Goal: Task Accomplishment & Management: Manage account settings

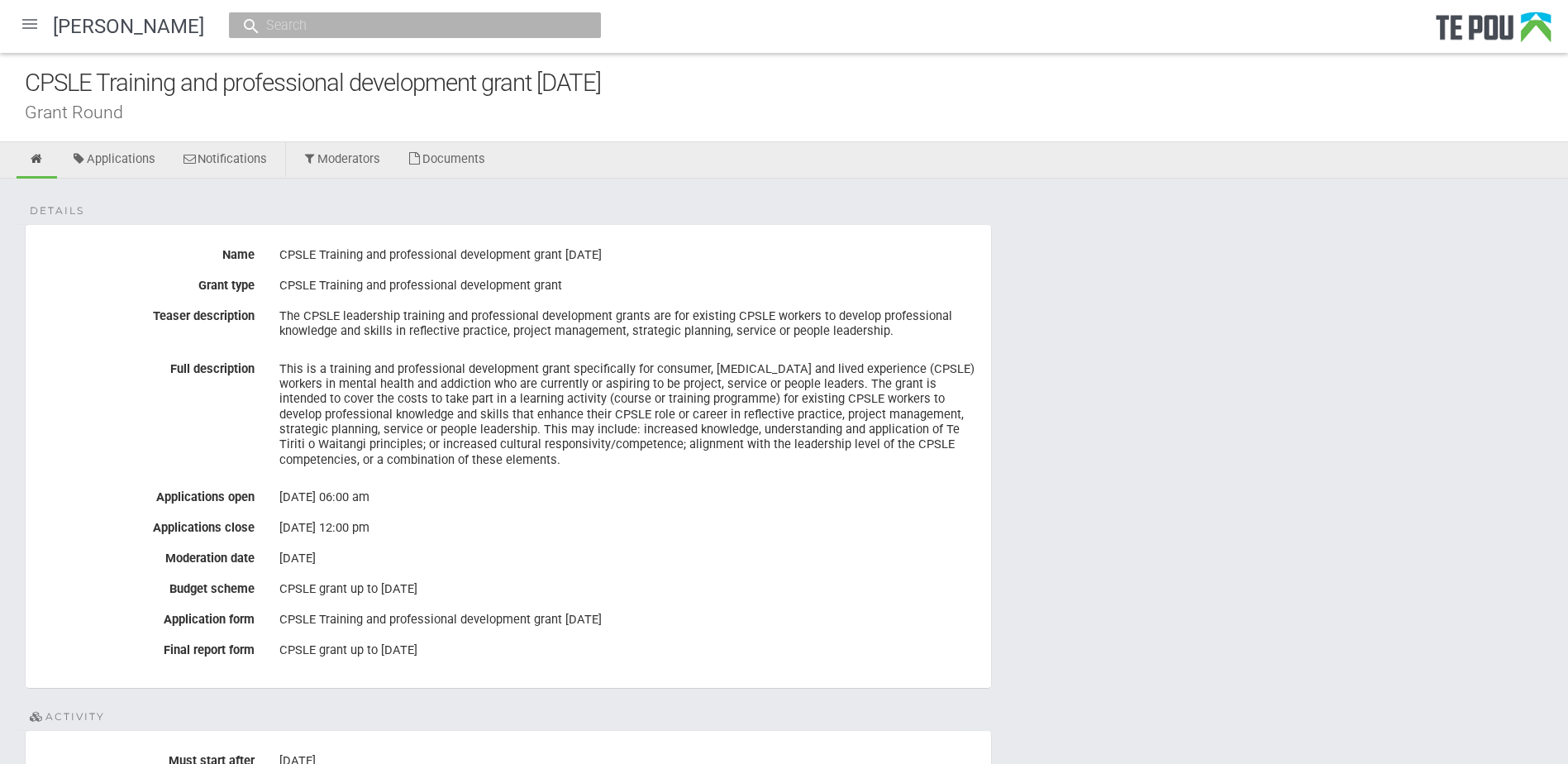
click at [26, 17] on div at bounding box center [30, 24] width 40 height 40
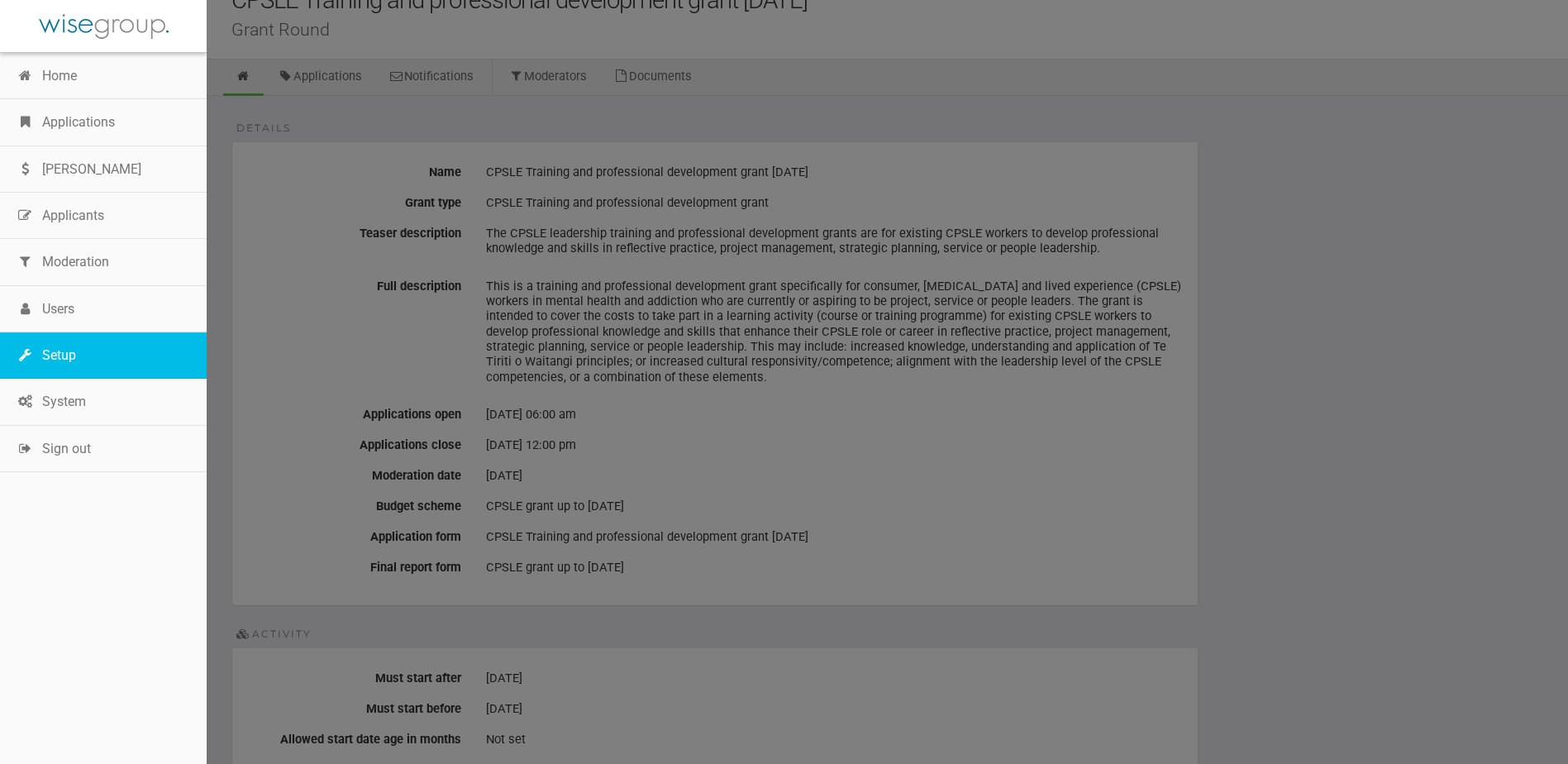
click at [101, 358] on link "Setup" at bounding box center [103, 355] width 207 height 46
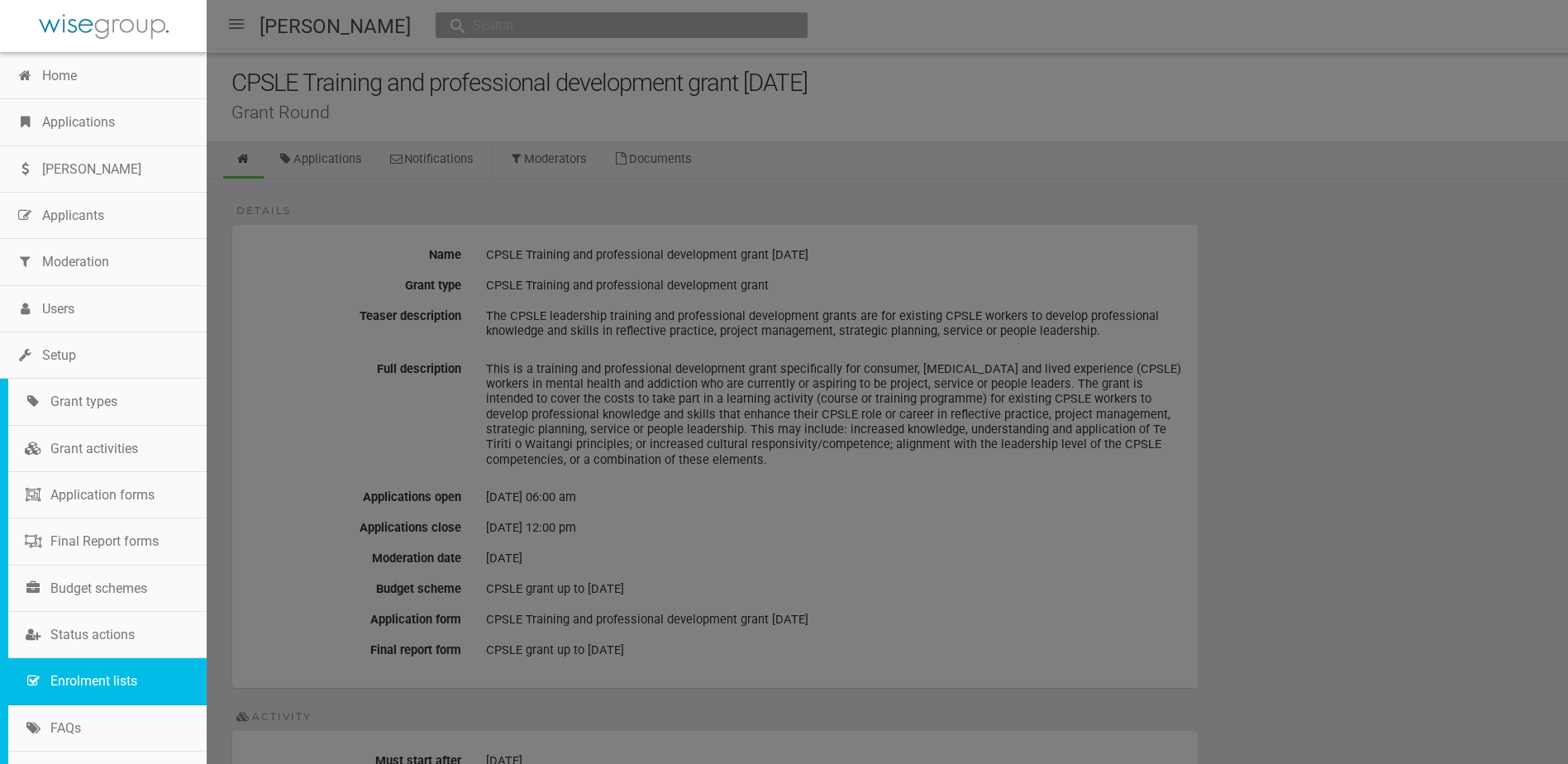
click at [145, 686] on link "Enrolment lists" at bounding box center [107, 680] width 198 height 46
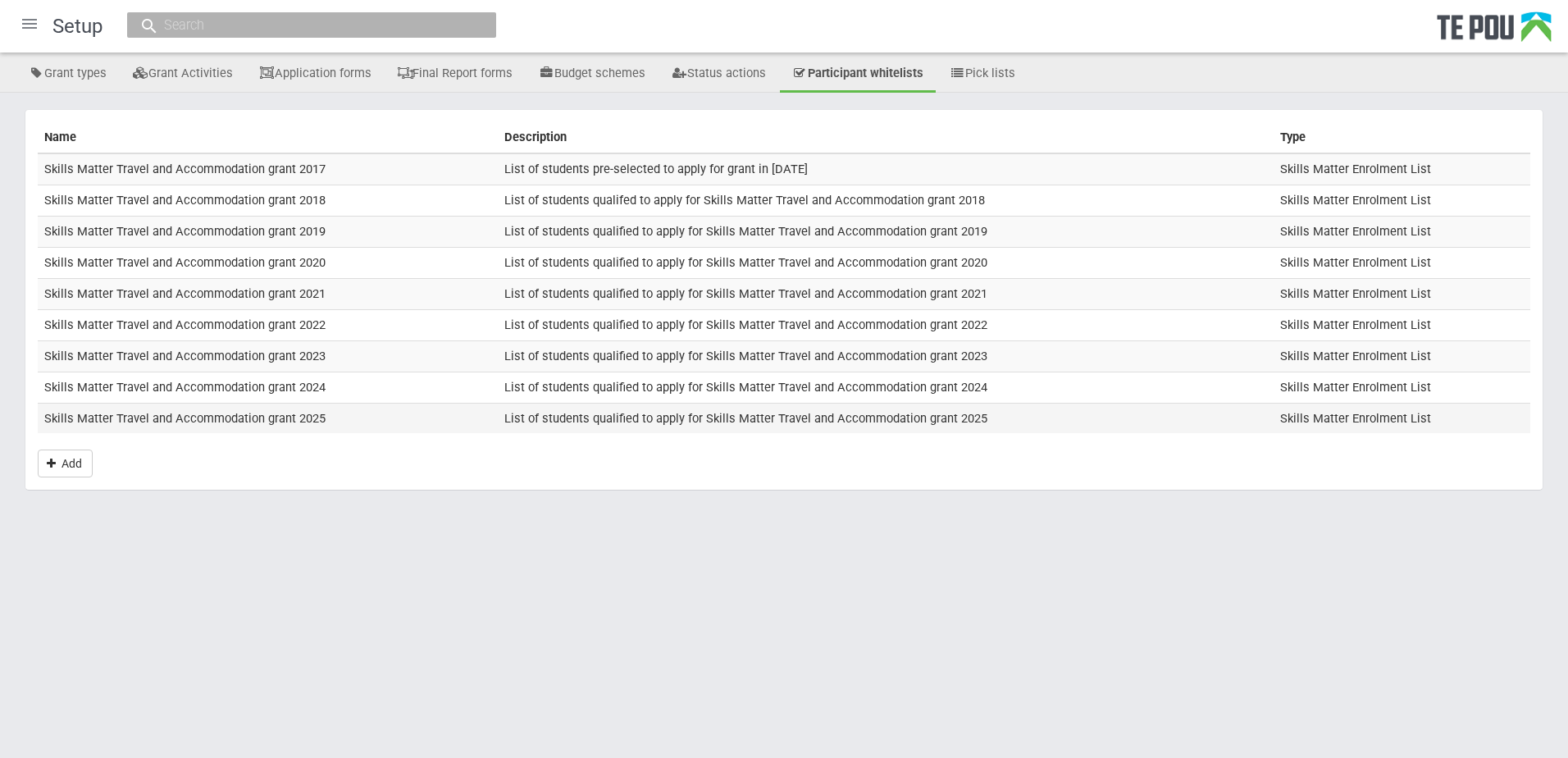
click at [389, 421] on td "Skills Matter Travel and Accommodation grant 2025" at bounding box center [267, 417] width 460 height 31
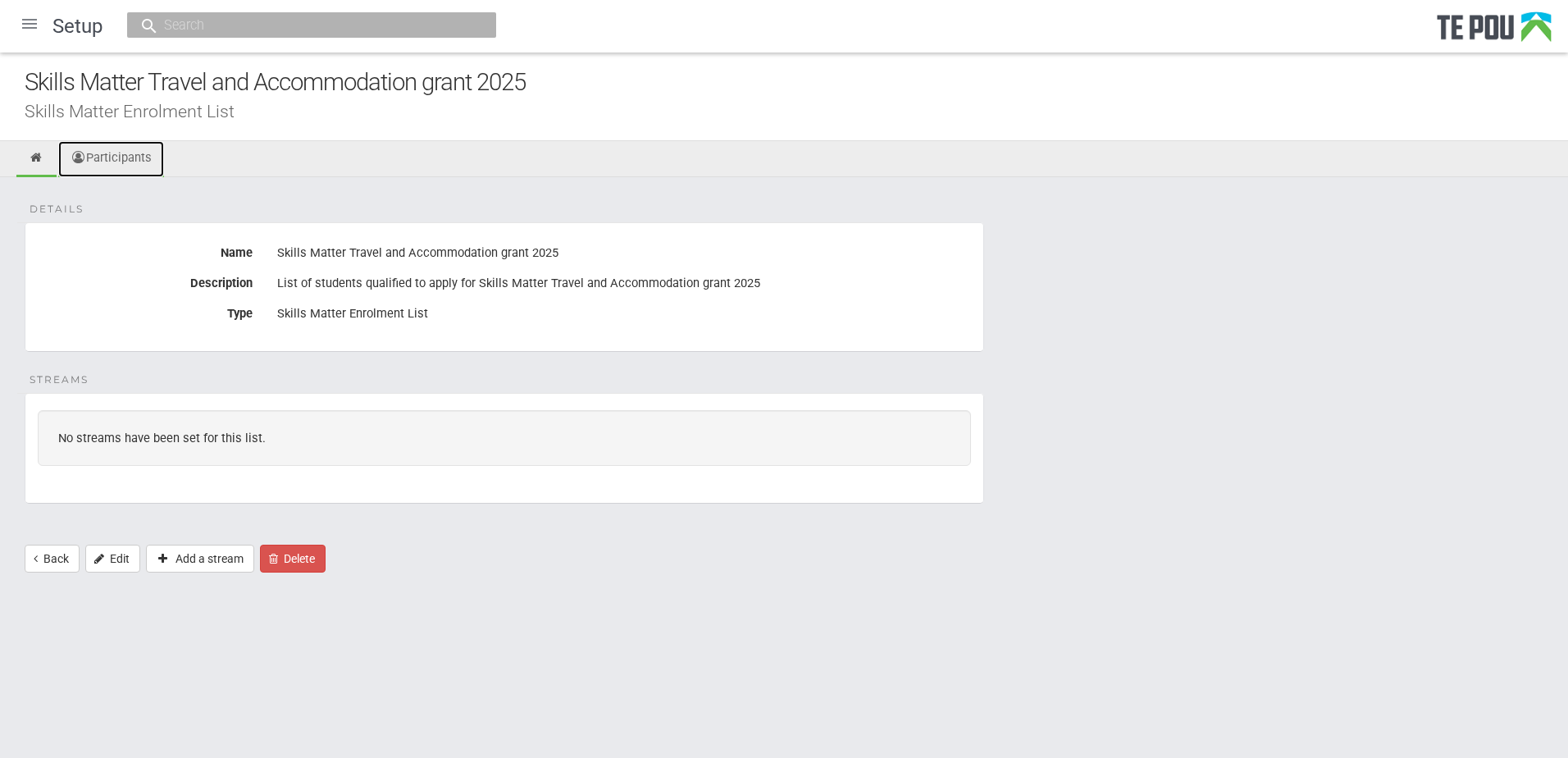
click at [117, 163] on link "Participants" at bounding box center [110, 159] width 105 height 36
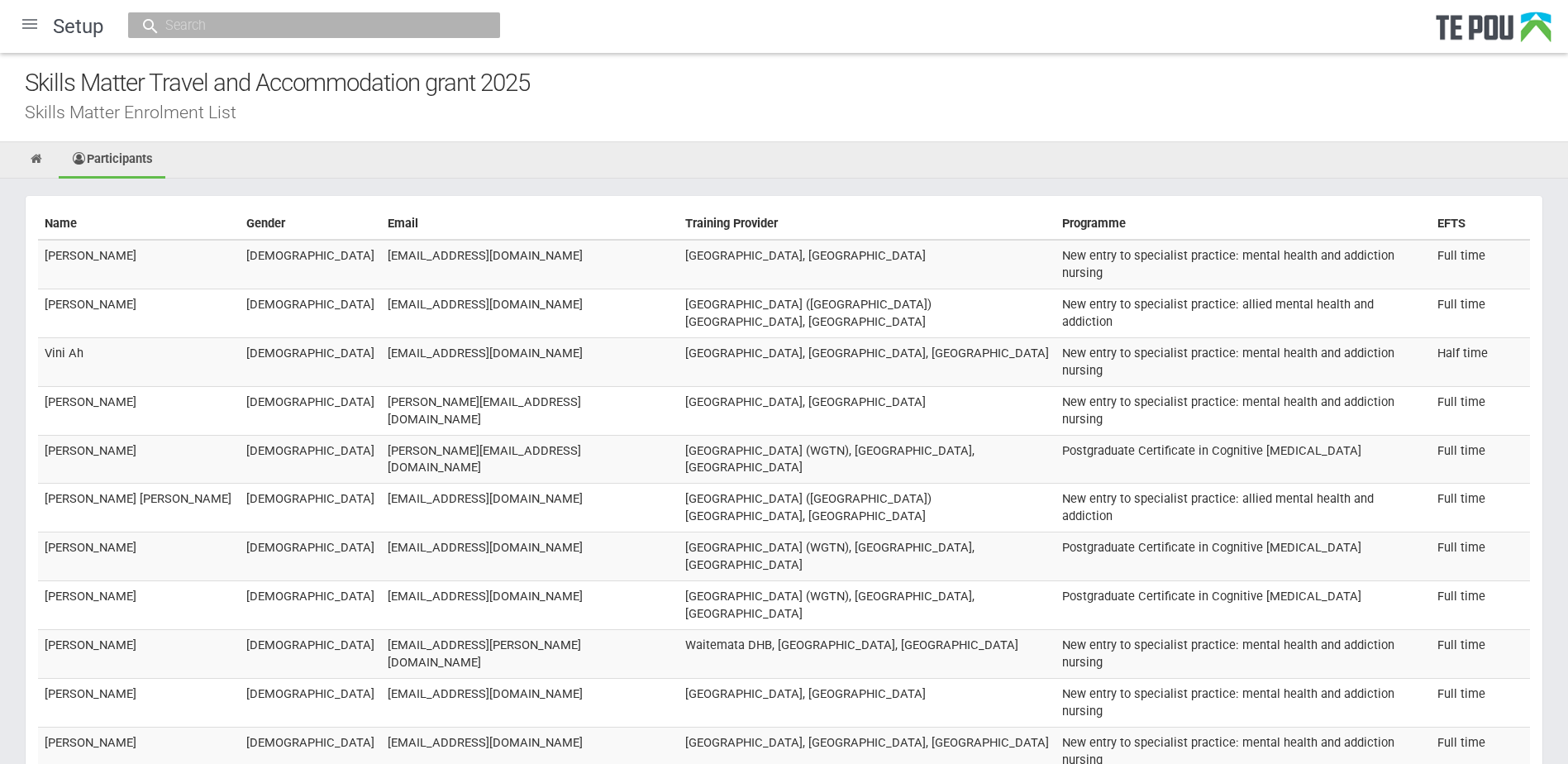
click at [782, 148] on ul "Participants" at bounding box center [784, 160] width 1568 height 37
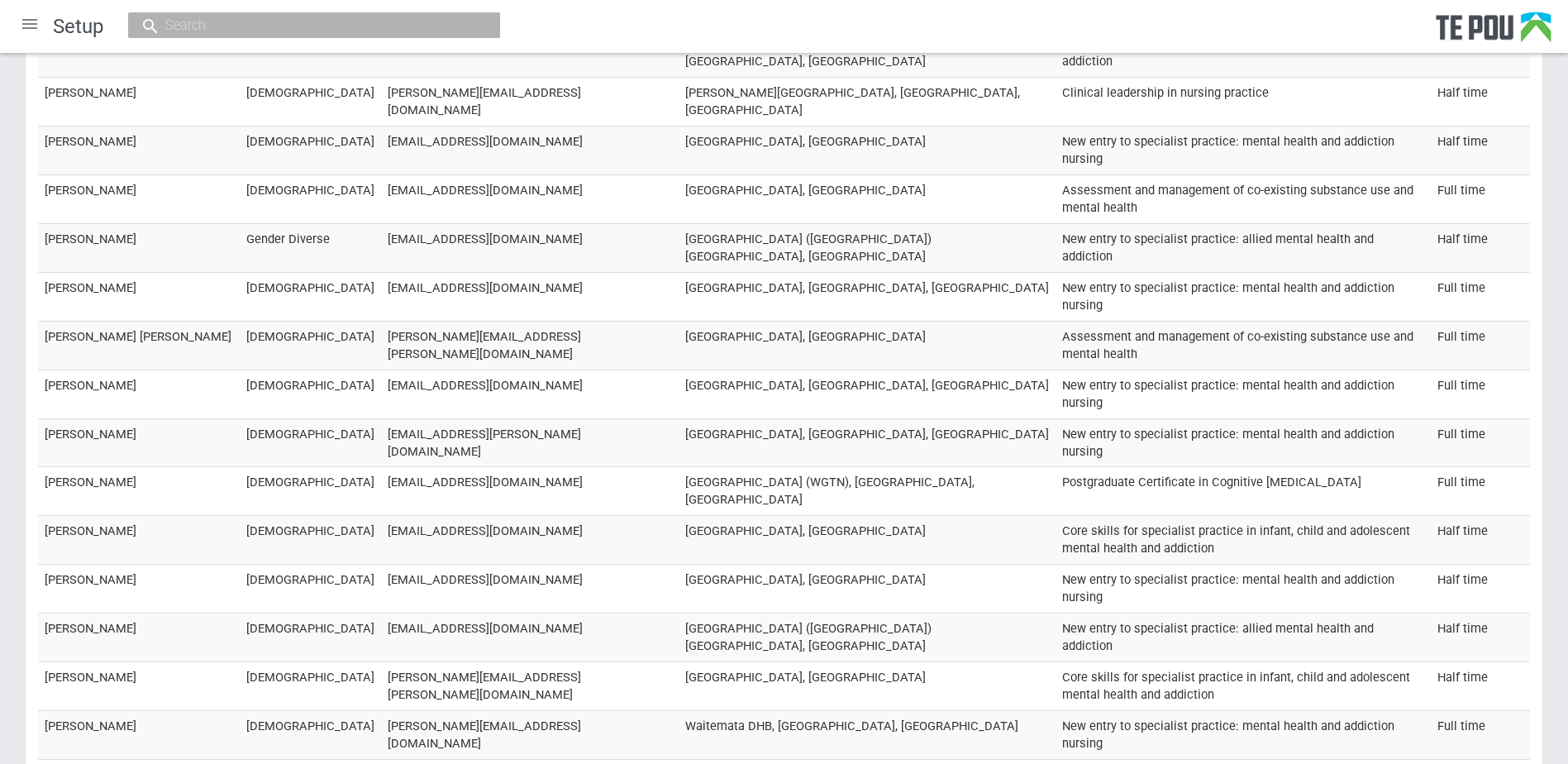
scroll to position [9234, 0]
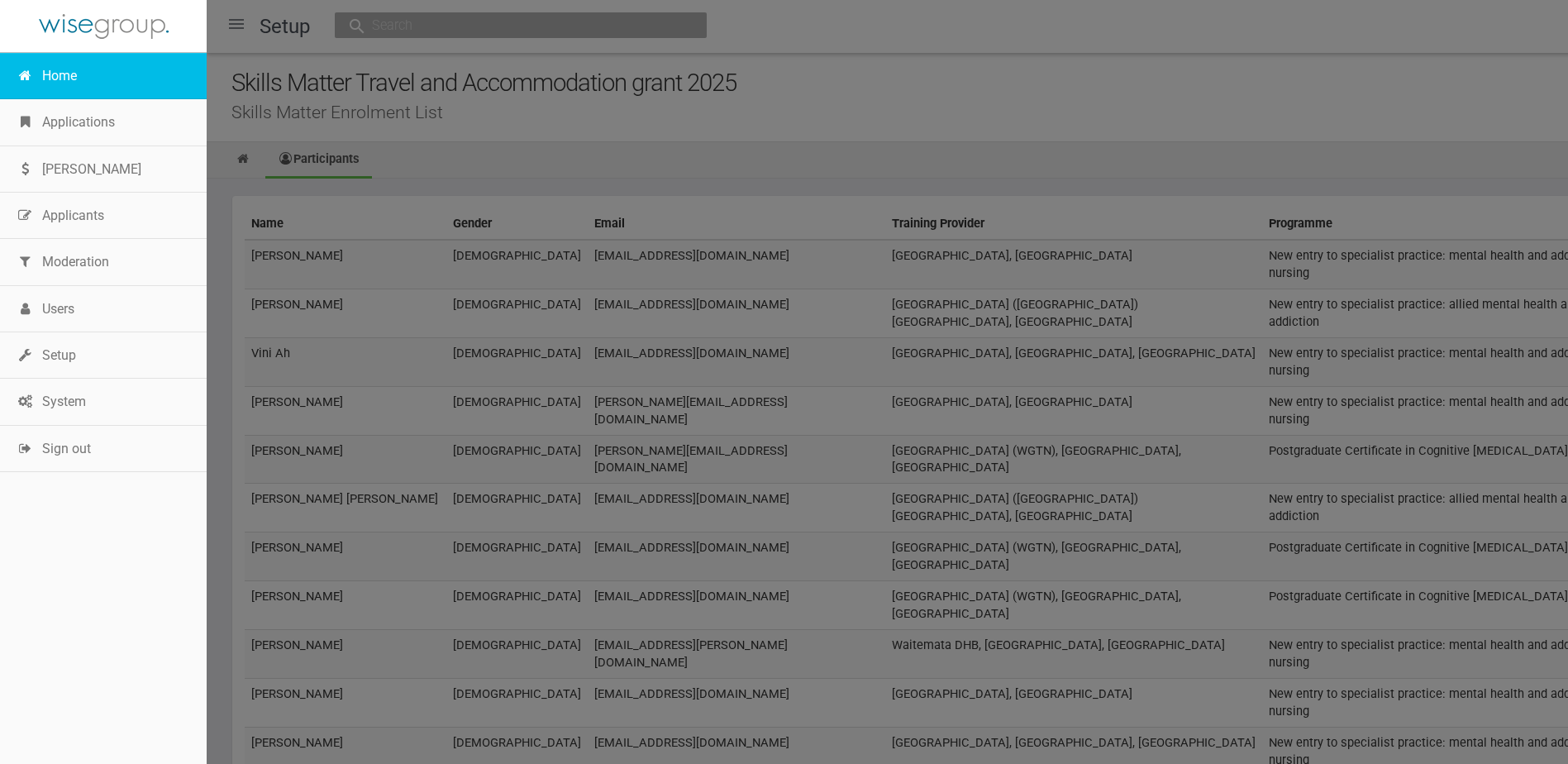
click at [52, 79] on link "Home" at bounding box center [103, 75] width 207 height 46
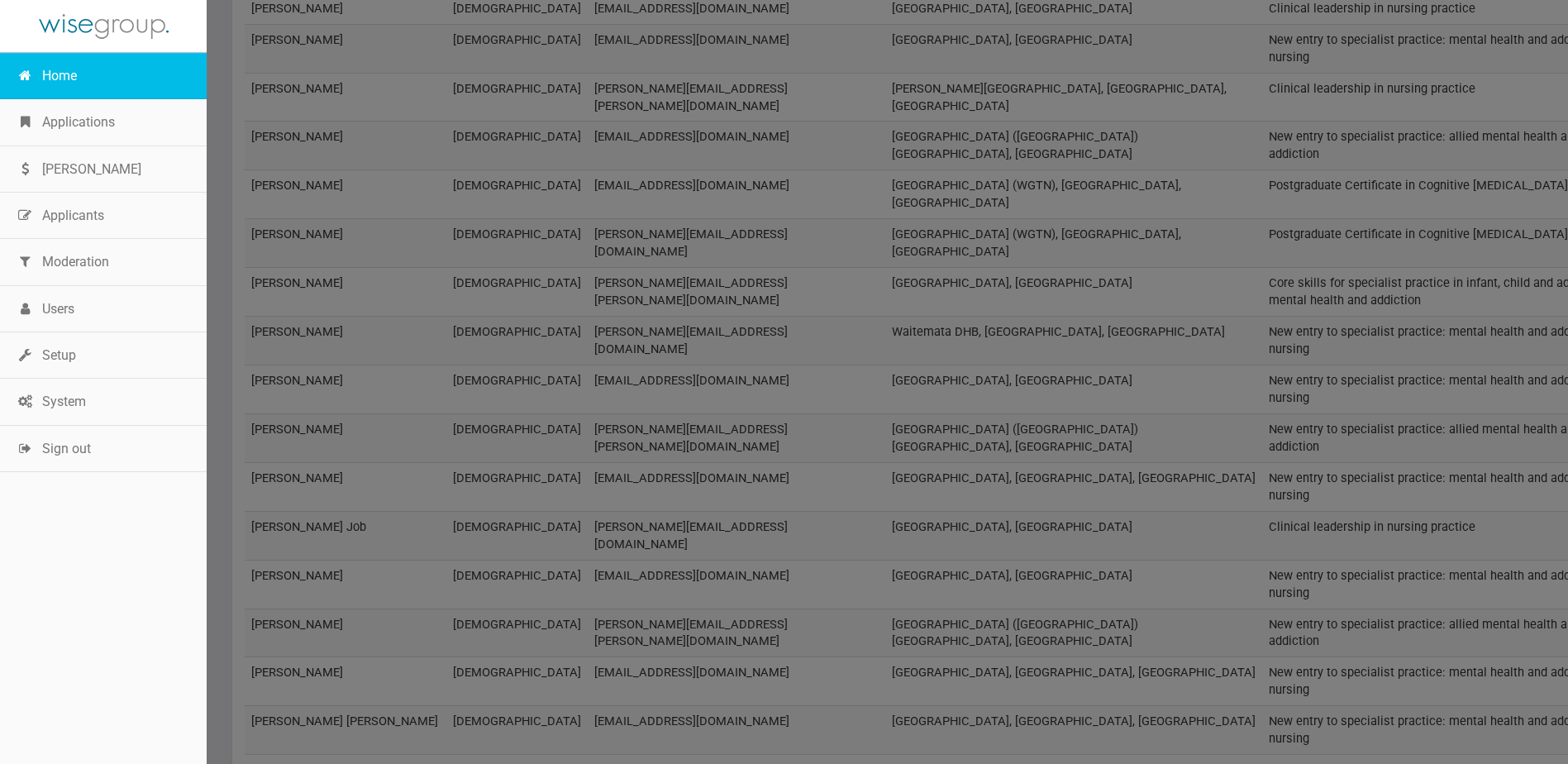
scroll to position [9234, 0]
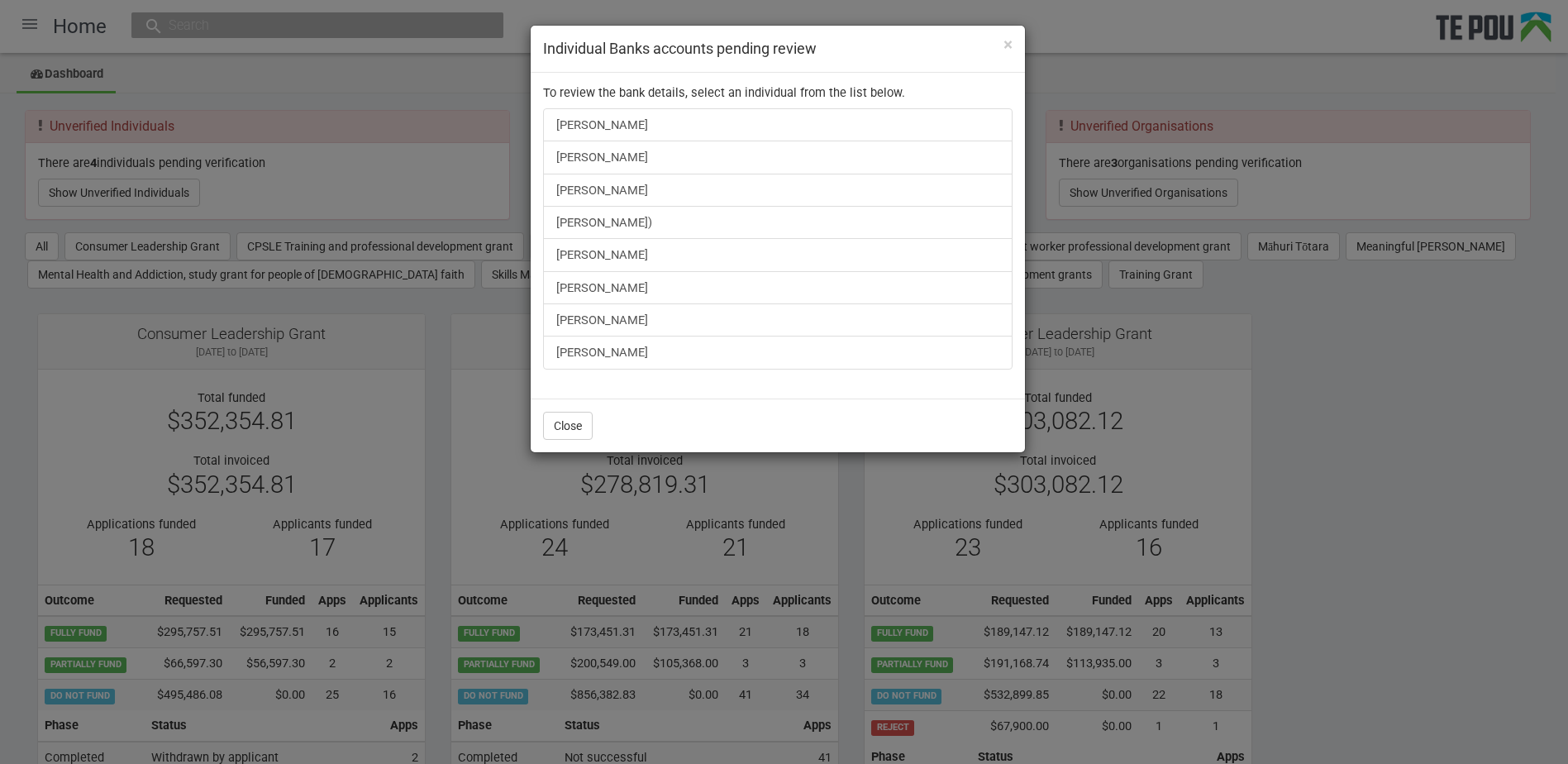
click at [165, 183] on div "× Individual Banks accounts pending review To review the bank details, select a…" at bounding box center [784, 382] width 1568 height 764
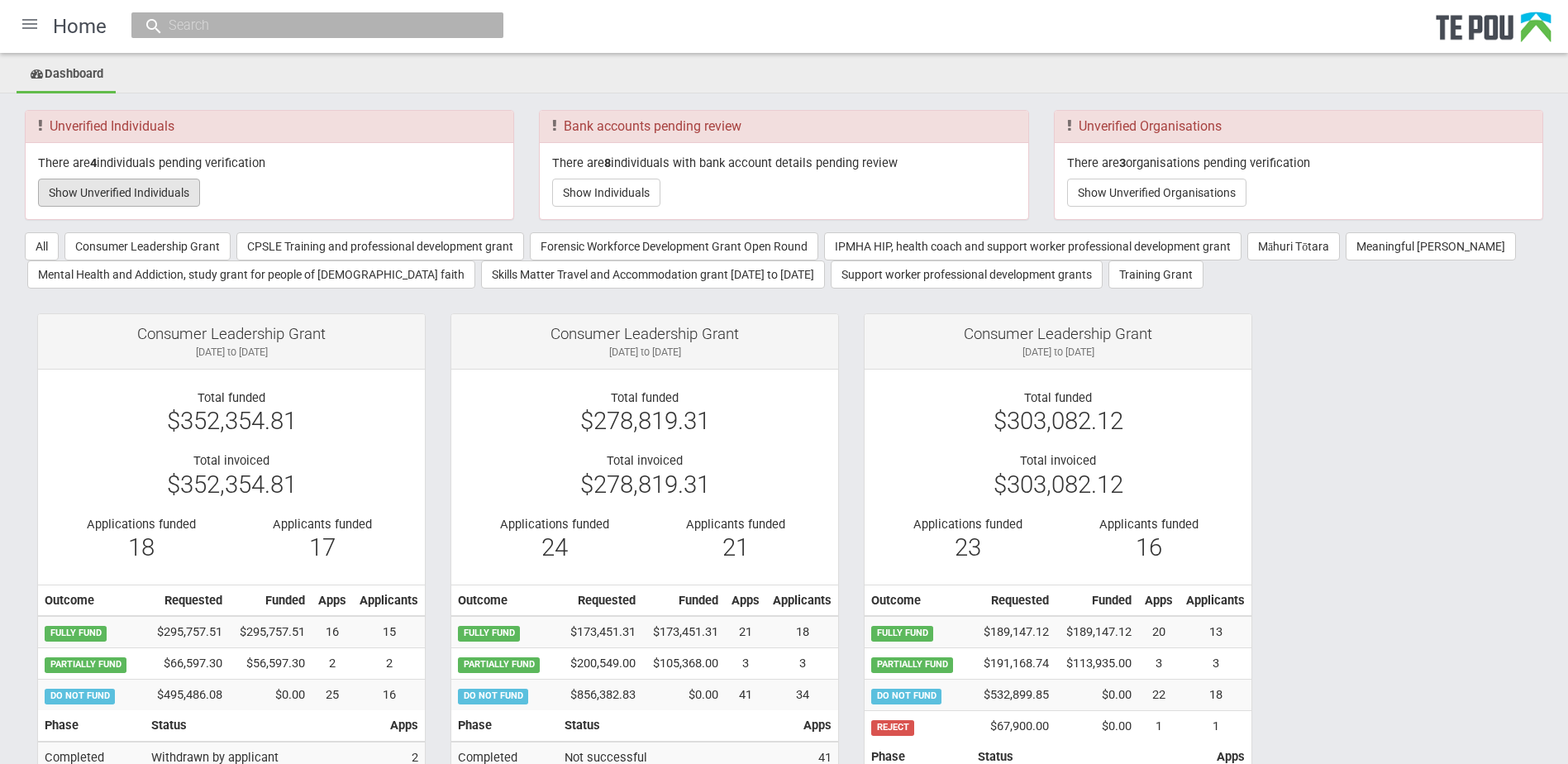
click at [165, 185] on button "Show Unverified Individuals" at bounding box center [119, 193] width 162 height 28
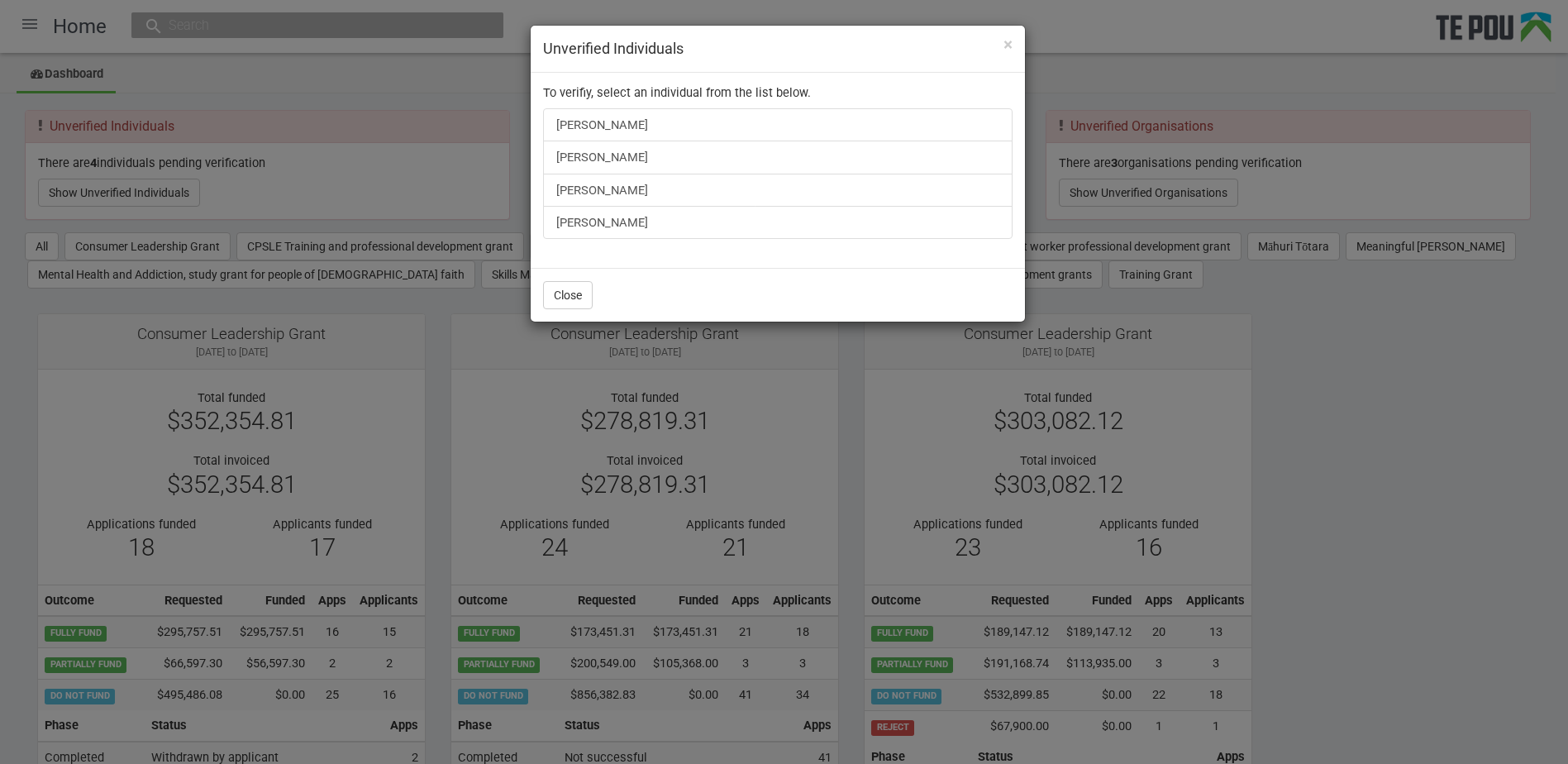
click at [1013, 42] on div "× Unverified Individuals" at bounding box center [777, 49] width 494 height 47
click at [1115, 65] on div "× Unverified Individuals To verifiy, select an individual from the list below. …" at bounding box center [784, 382] width 1568 height 764
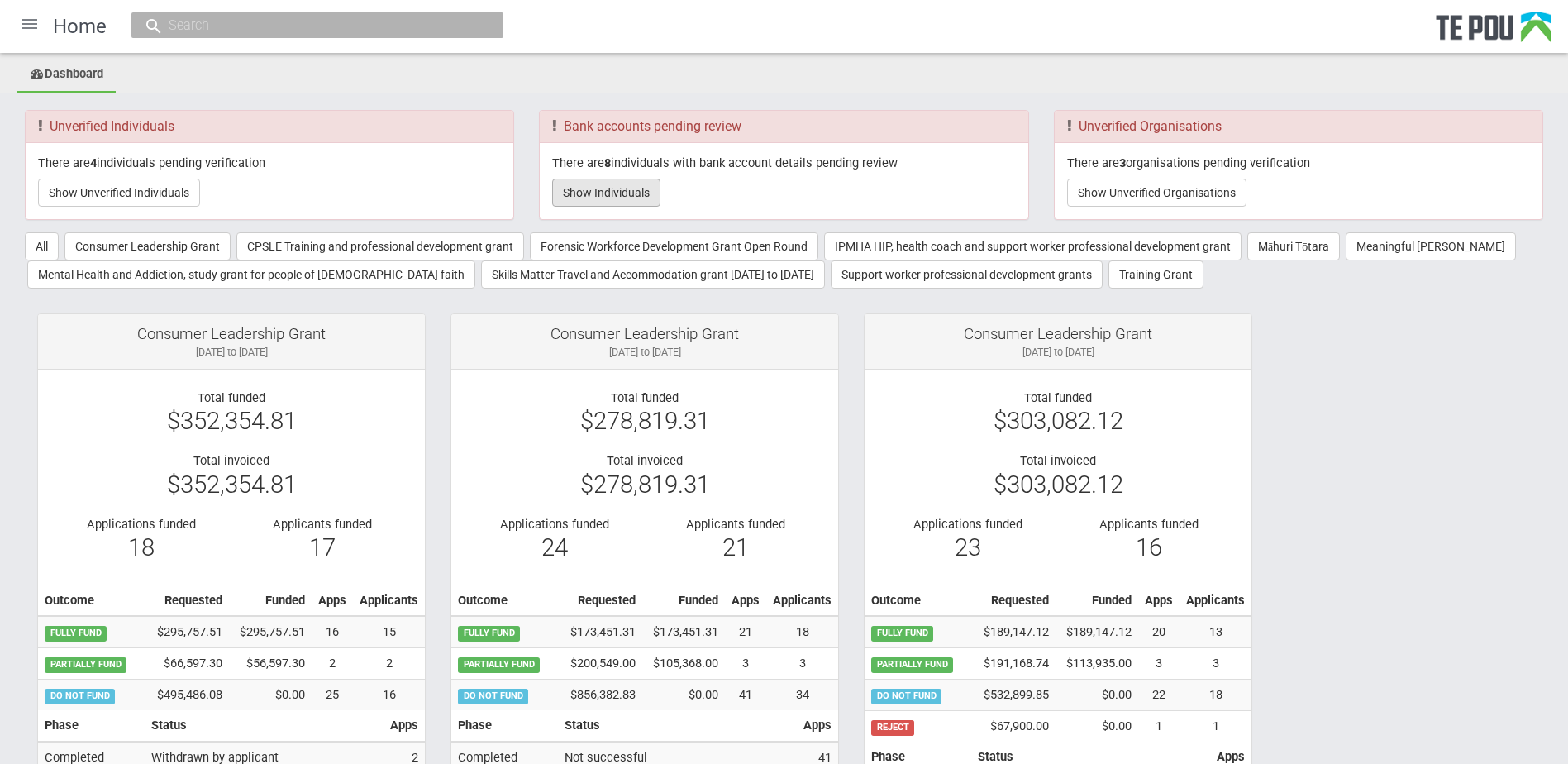
click at [612, 177] on div "There are 8 individuals with bank account details pending review Show Individua…" at bounding box center [784, 181] width 487 height 76
click at [610, 190] on button "Show Individuals" at bounding box center [606, 193] width 108 height 28
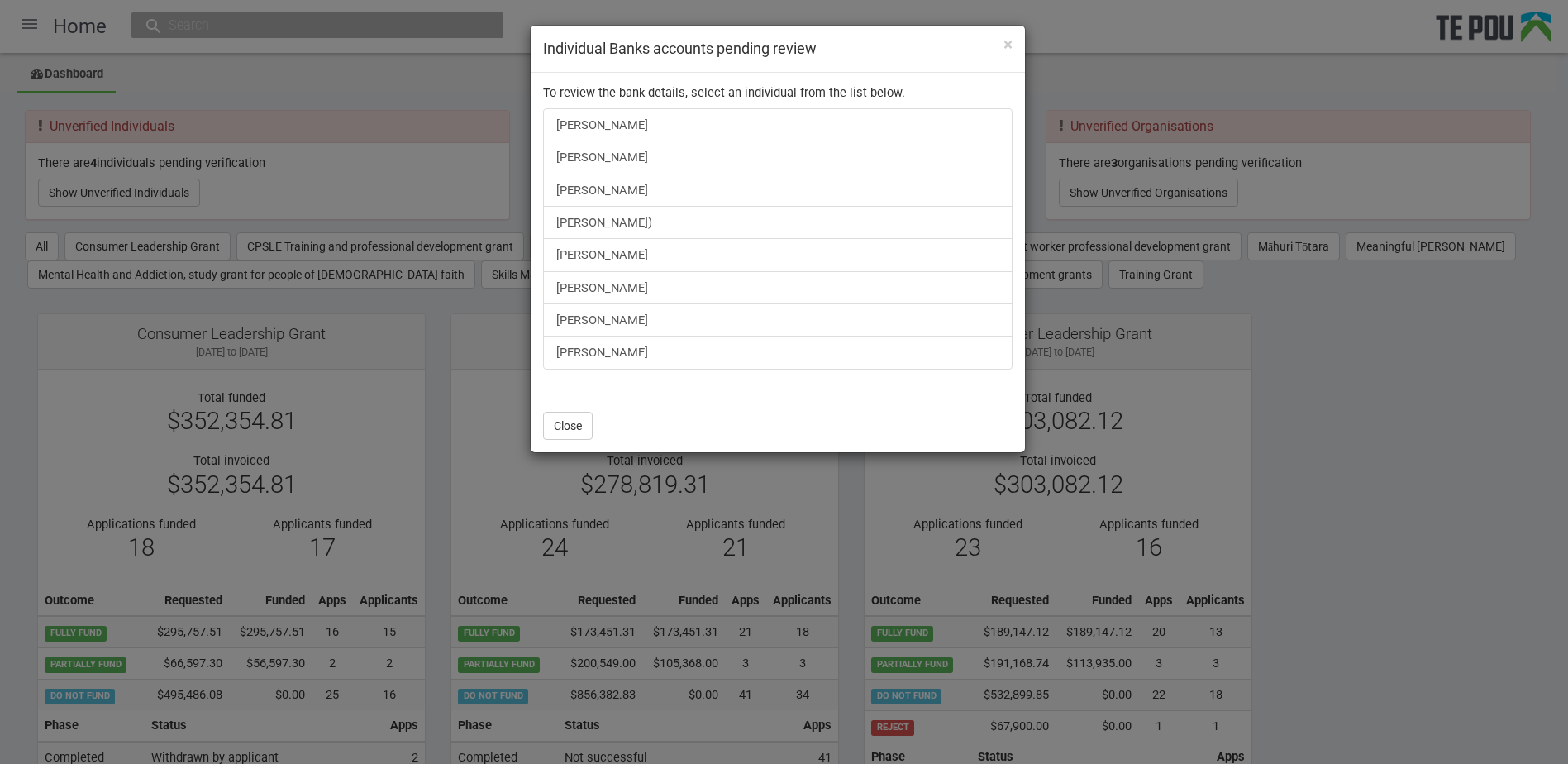
click at [327, 38] on div "× Individual Banks accounts pending review To review the bank details, select a…" at bounding box center [784, 382] width 1568 height 764
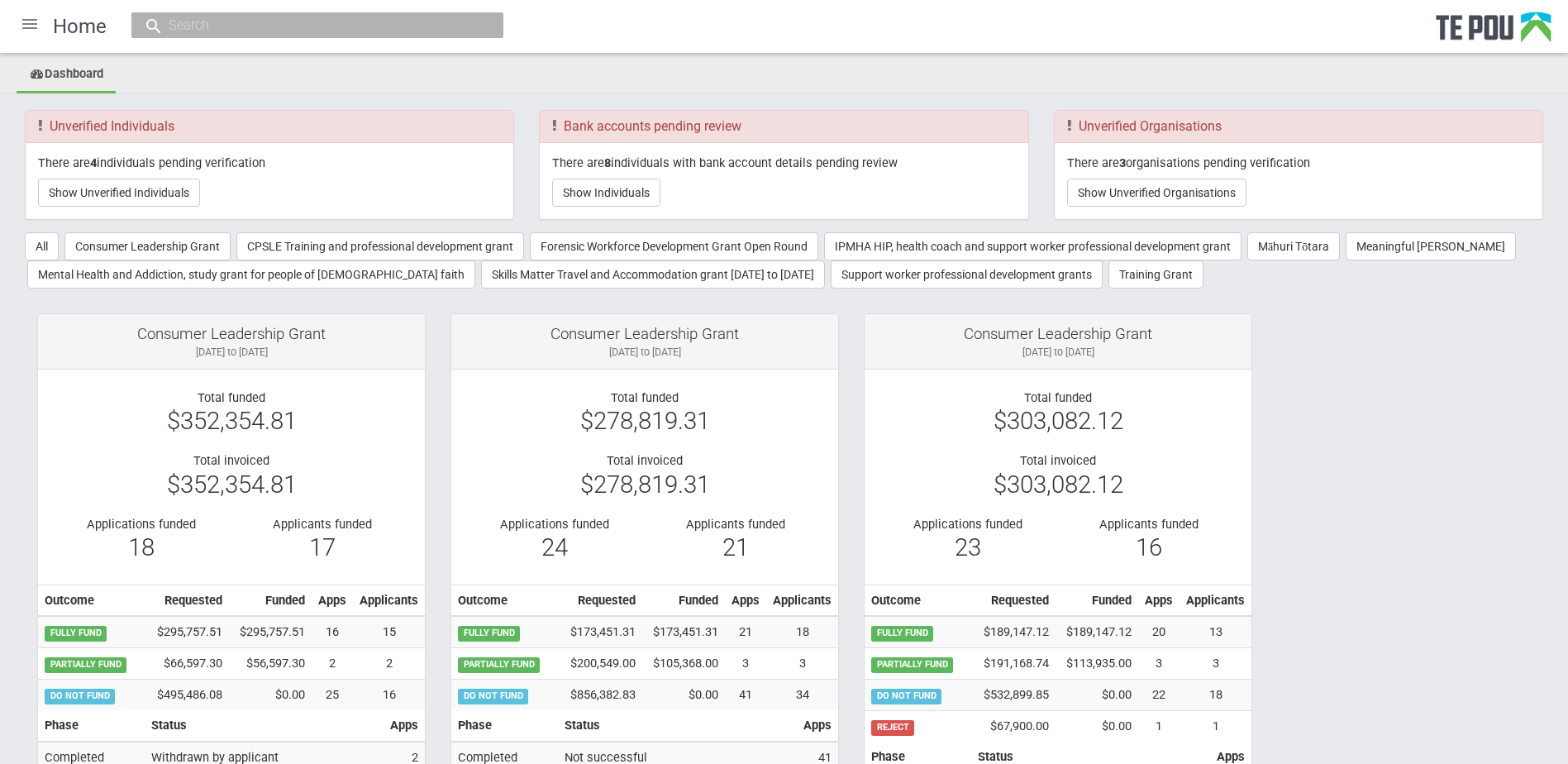
click at [310, 23] on input "text" at bounding box center [309, 25] width 291 height 17
type input "e"
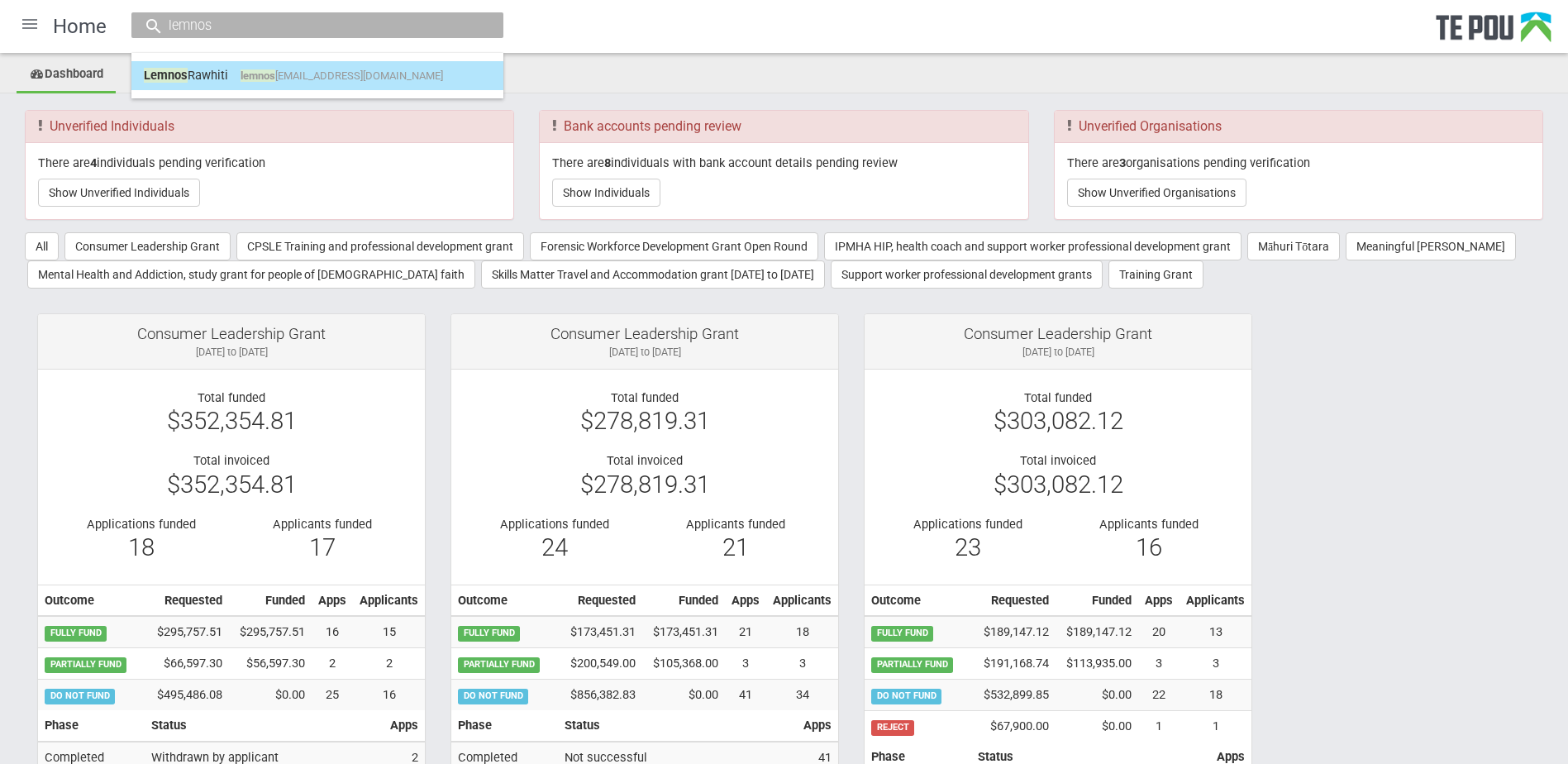
type input "lemnos"
click at [224, 80] on link "Lemnos Rawhiti lemnos rawhiti@gmail.com" at bounding box center [317, 75] width 347 height 25
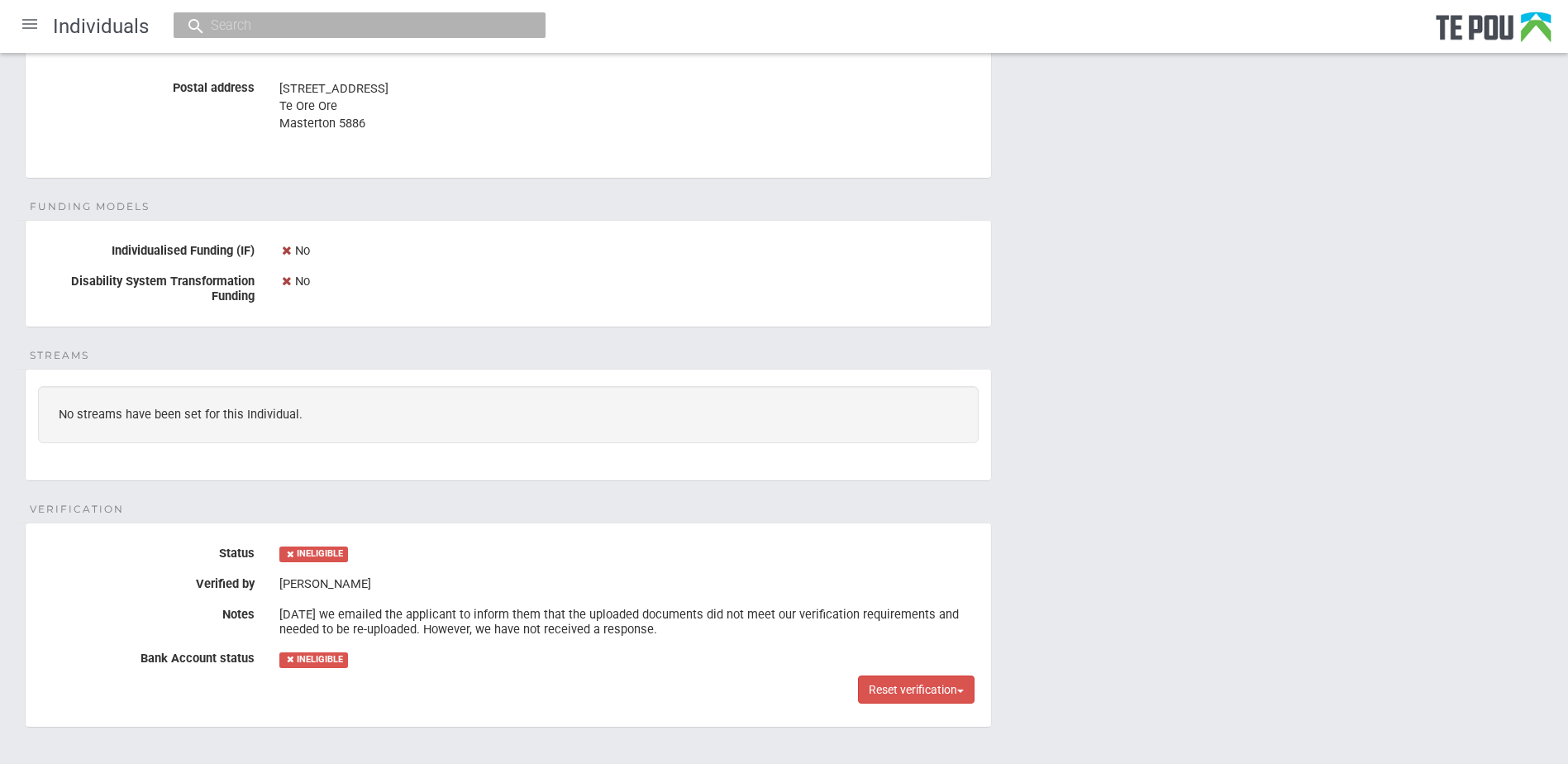
scroll to position [928, 0]
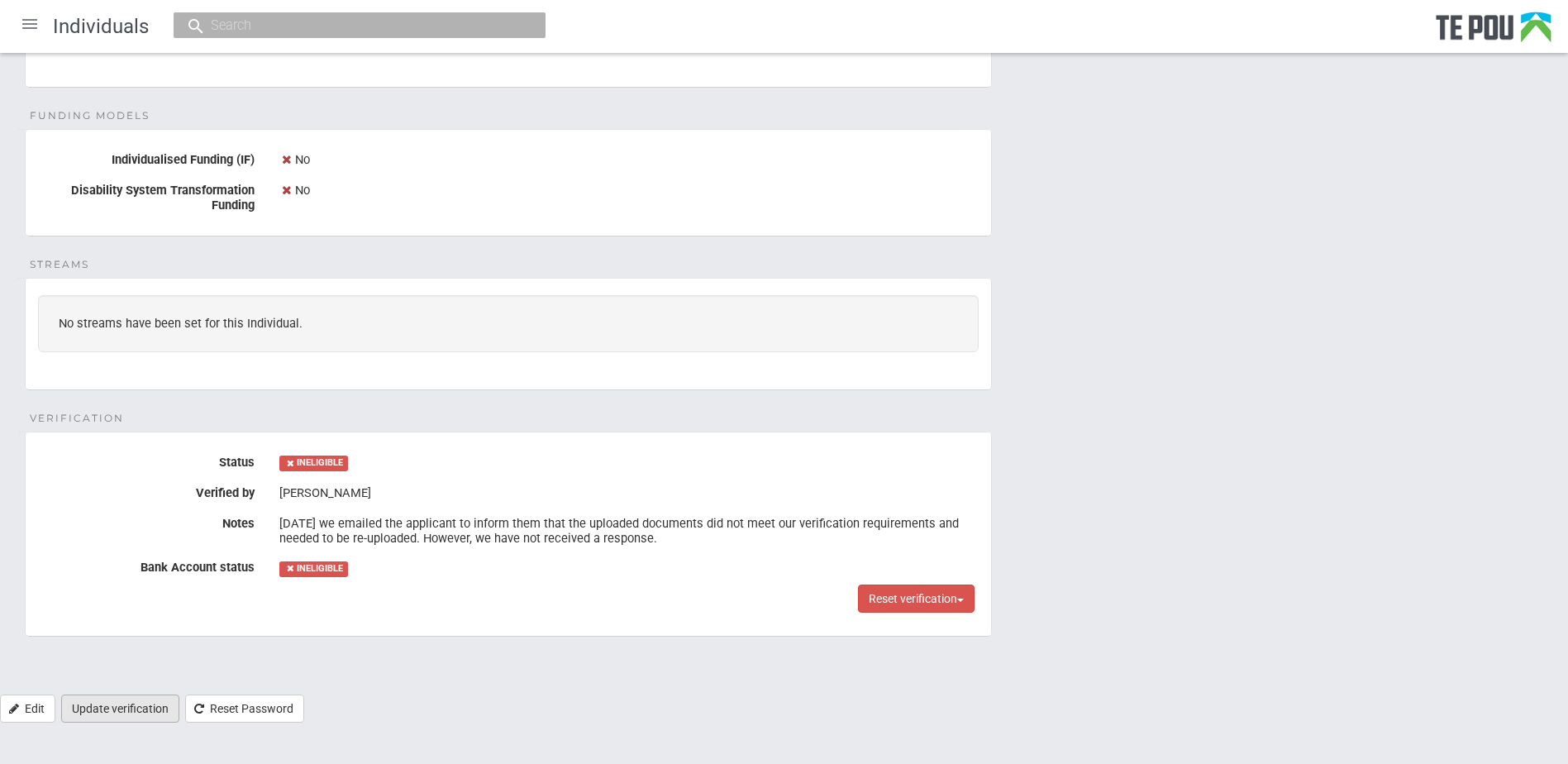
click at [142, 707] on link "Update verification" at bounding box center [120, 708] width 119 height 28
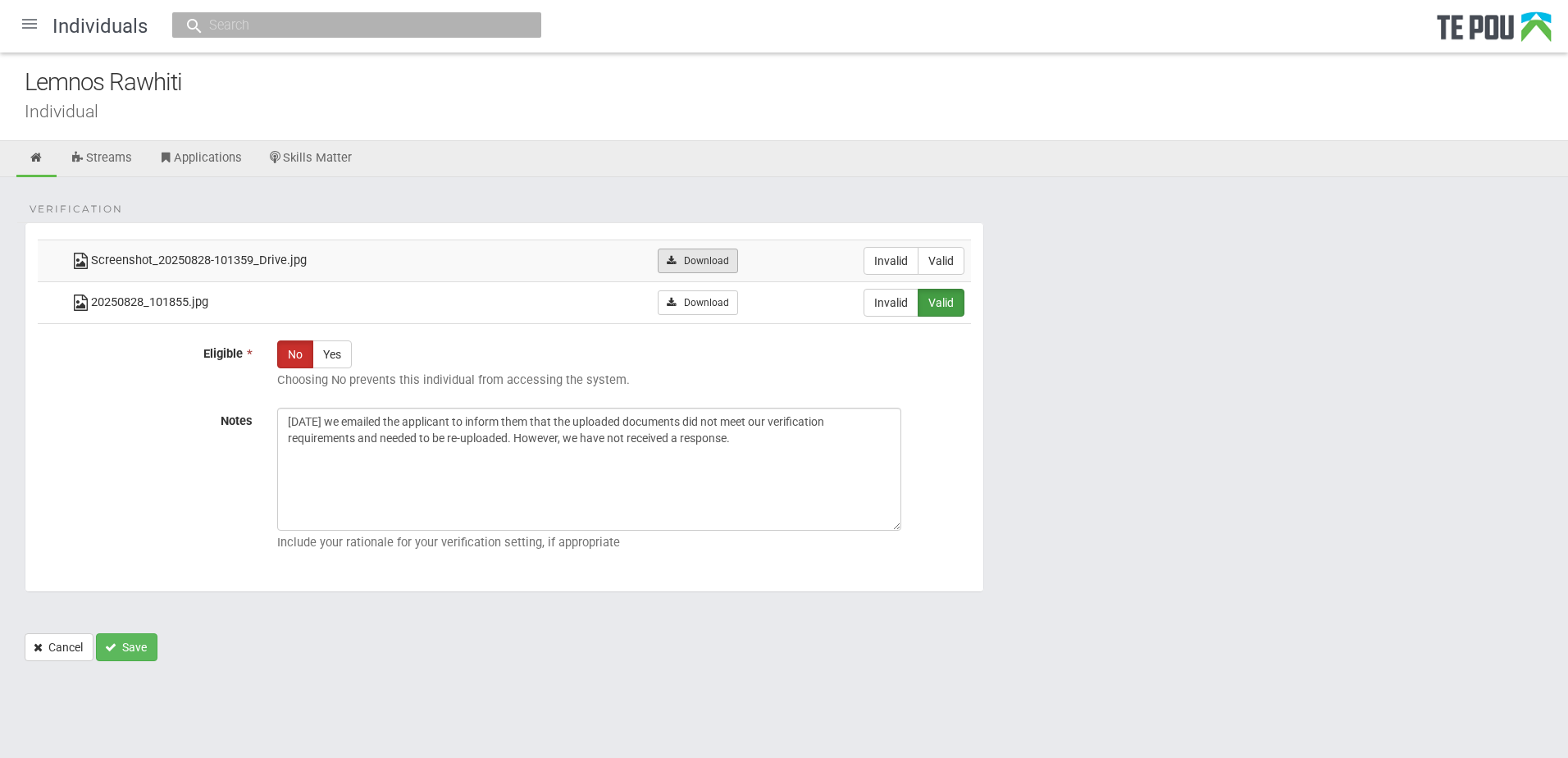
click at [697, 255] on link "Download" at bounding box center [697, 260] width 79 height 24
click at [677, 300] on icon at bounding box center [671, 302] width 12 height 10
click at [1094, 301] on form "Verification Screenshot_20250828-101359_Drive.jpg Download Invalid Valid 202508…" at bounding box center [783, 442] width 1519 height 439
click at [701, 300] on link "Download" at bounding box center [697, 302] width 79 height 24
click at [645, 658] on form "Verification Screenshot_20250828-101359_Drive.jpg Download Invalid Valid 202508…" at bounding box center [783, 442] width 1519 height 439
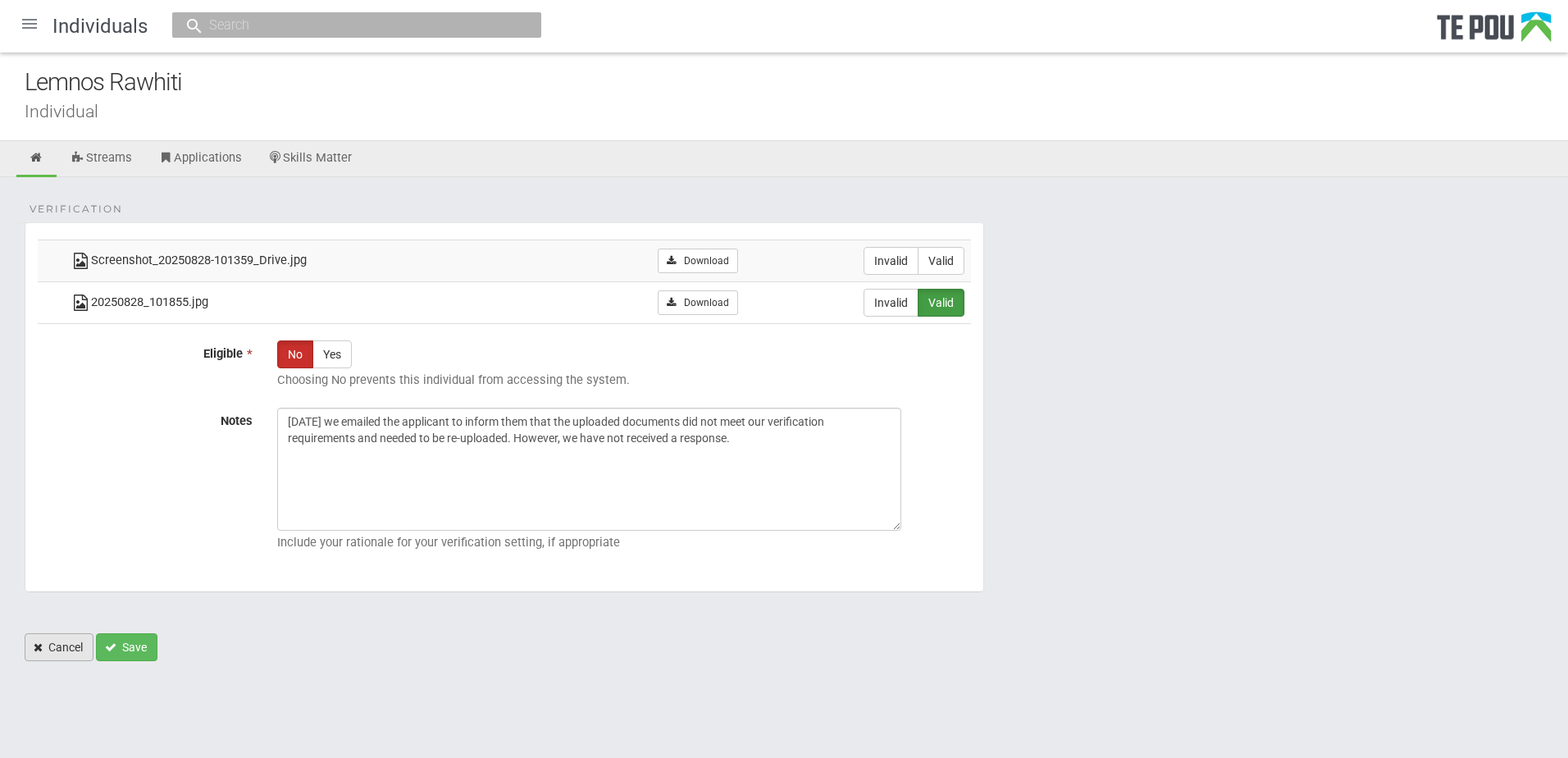
click at [70, 644] on link "Cancel" at bounding box center [59, 647] width 69 height 28
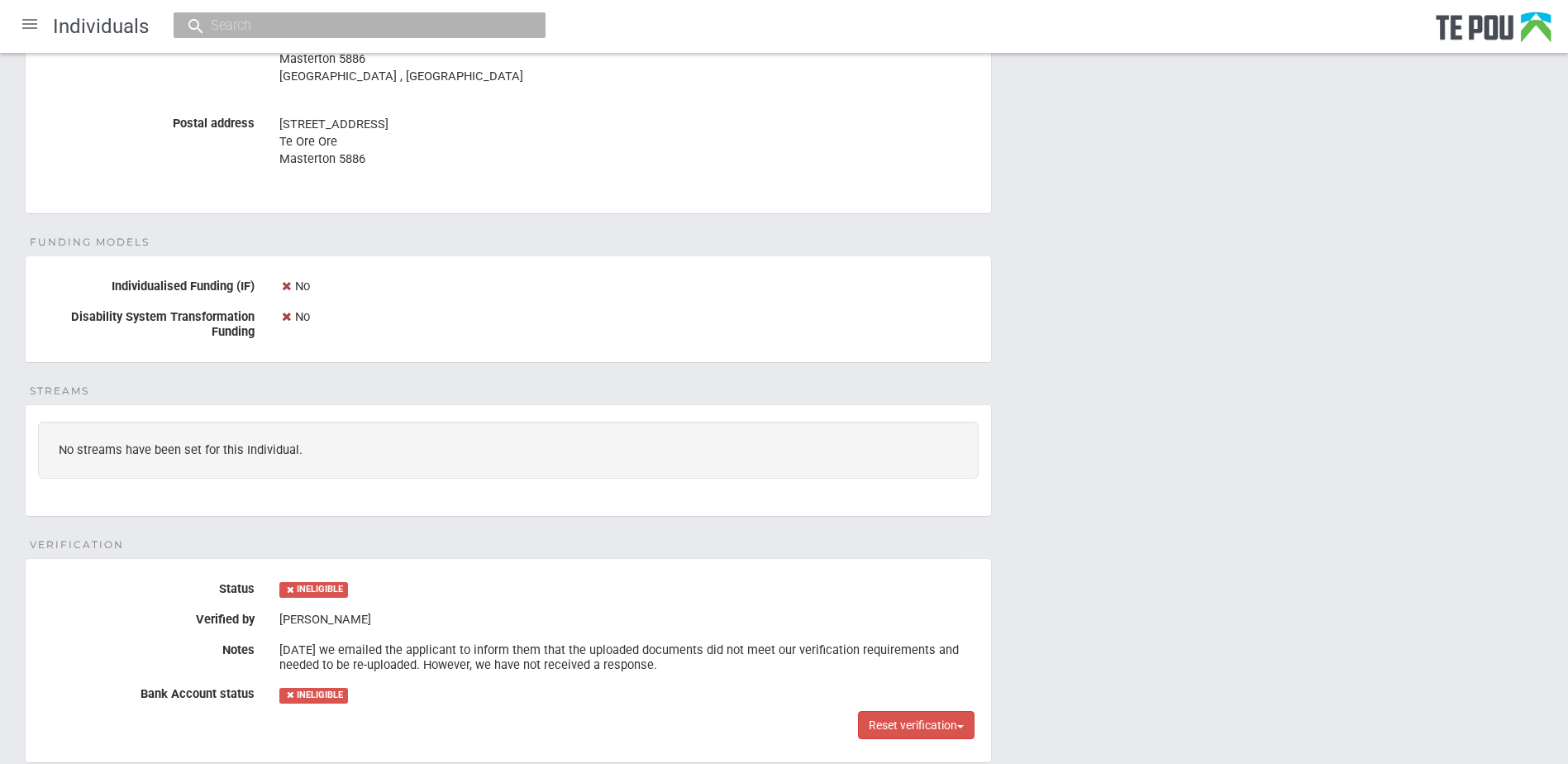
scroll to position [928, 0]
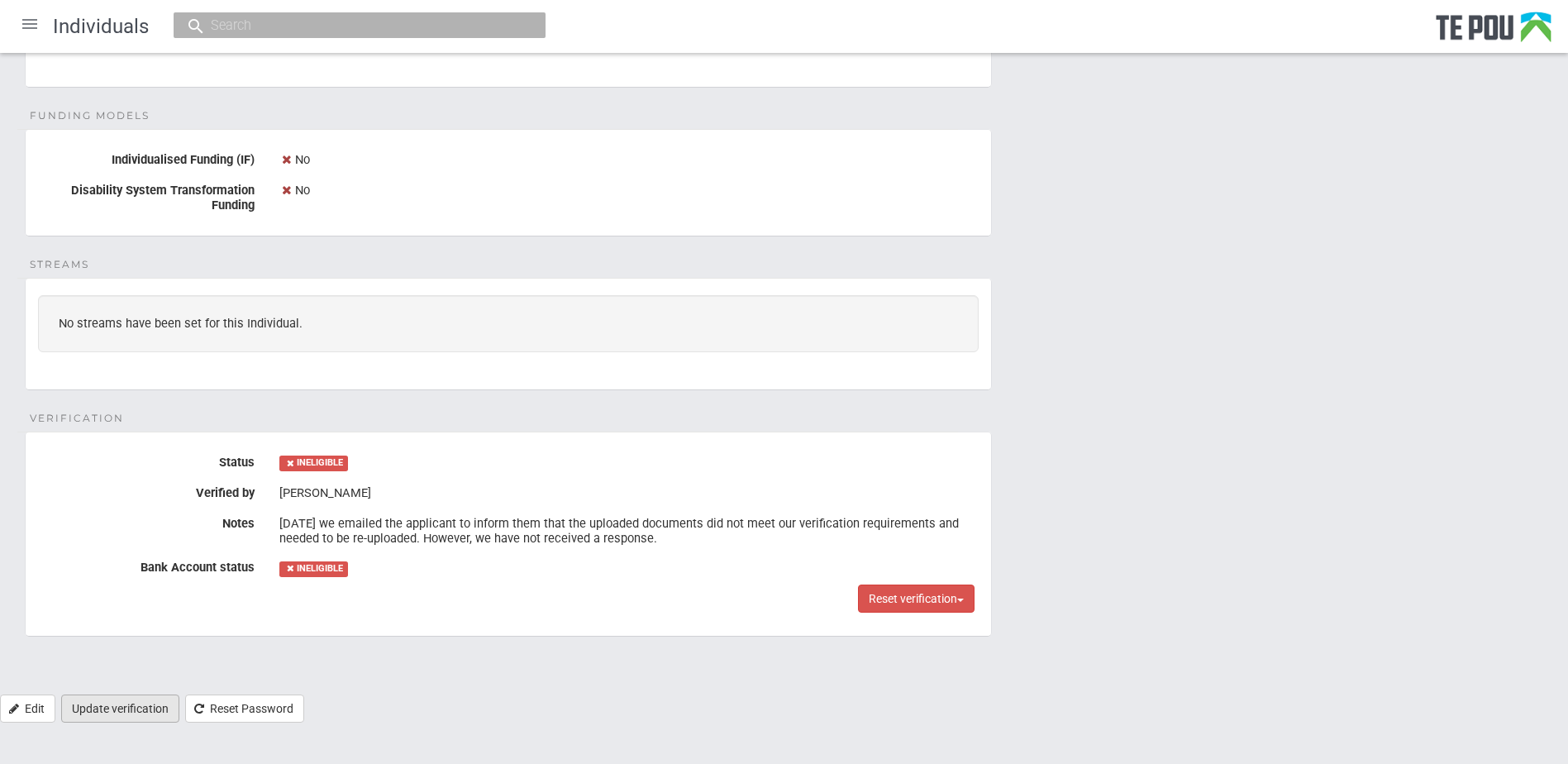
click at [135, 717] on link "Update verification" at bounding box center [120, 708] width 119 height 28
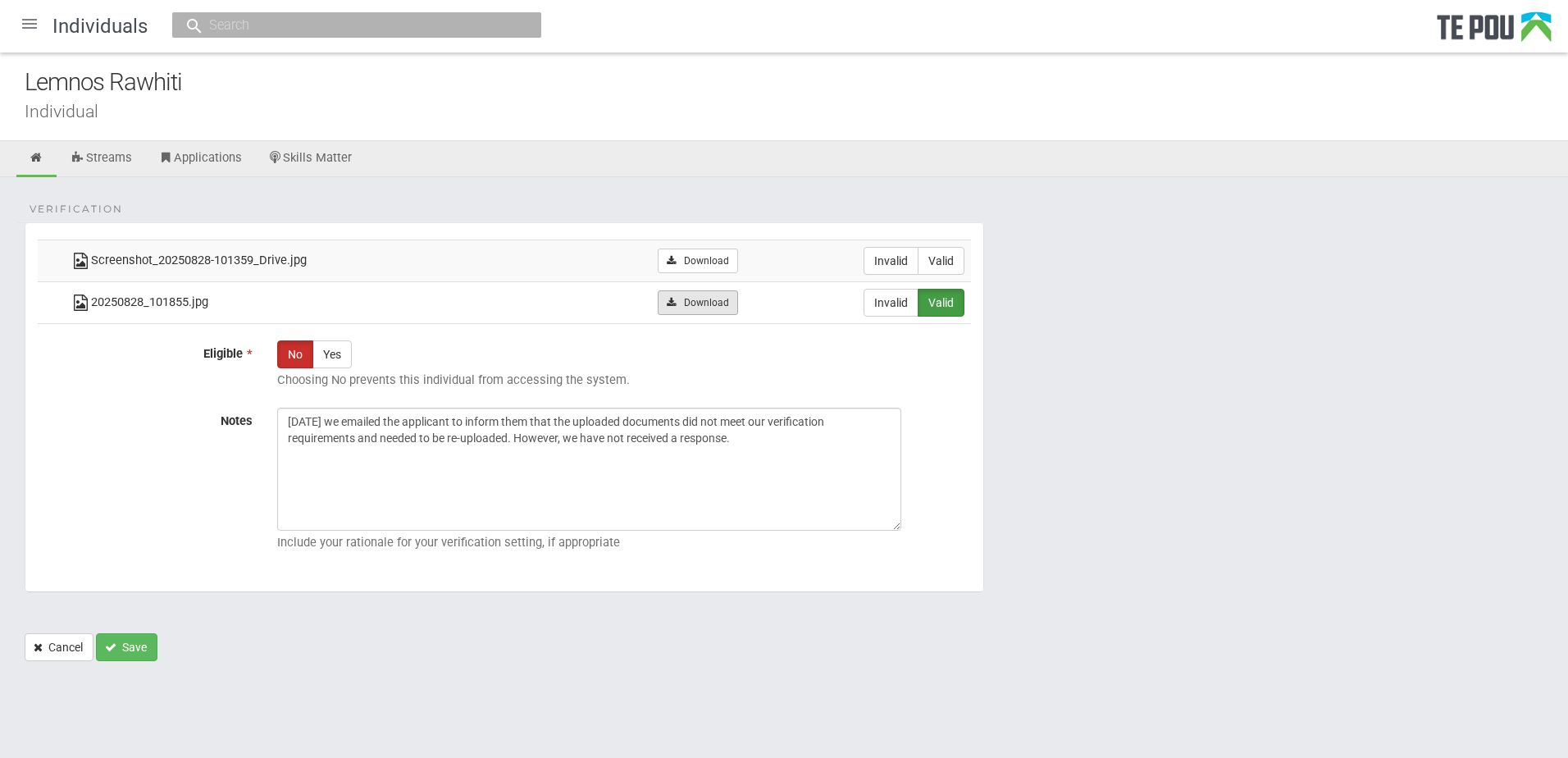
click at [727, 292] on link "Download" at bounding box center [697, 302] width 79 height 24
click at [32, 158] on icon at bounding box center [36, 158] width 16 height 12
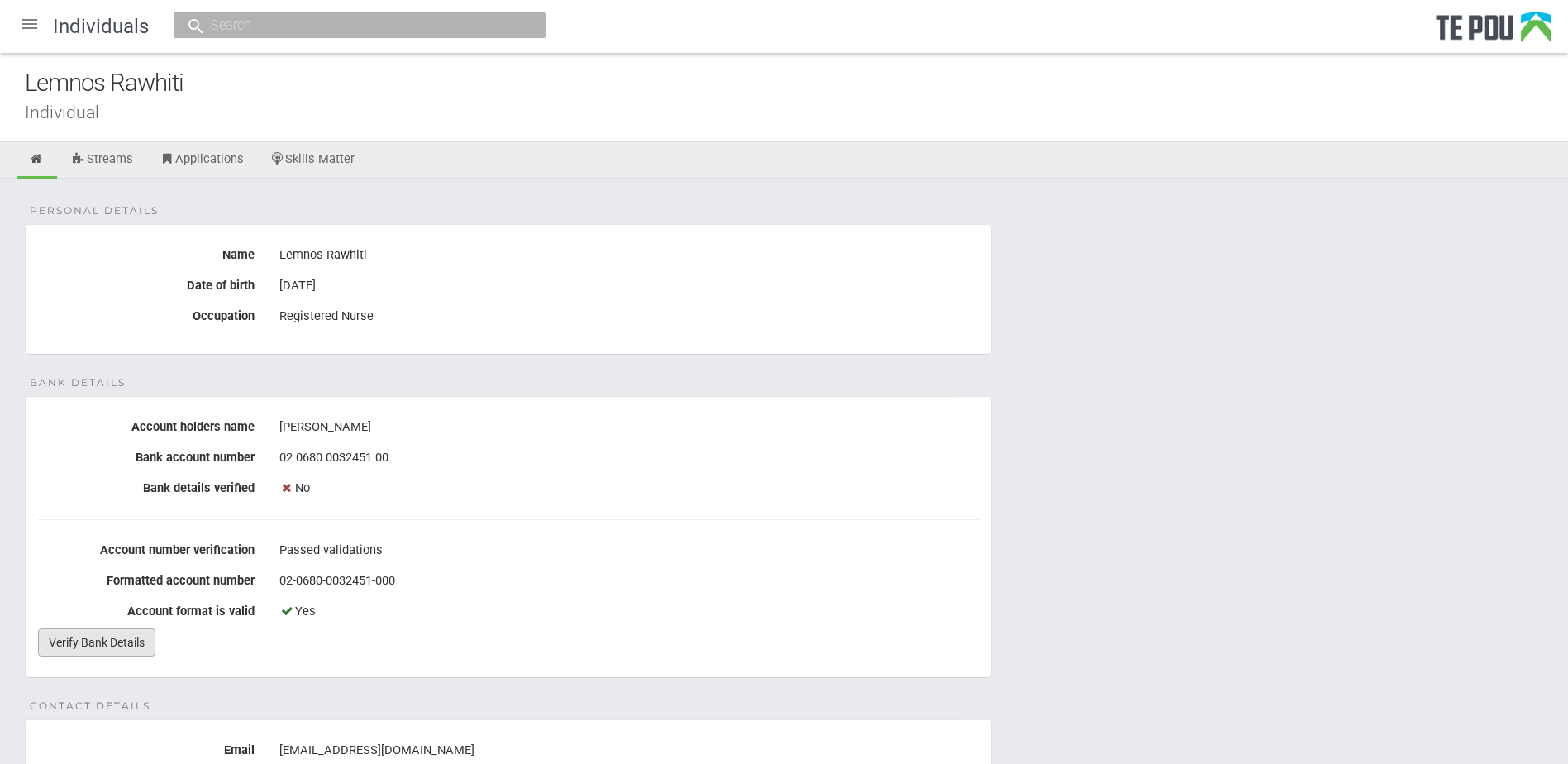
click at [75, 641] on link "Verify Bank Details" at bounding box center [96, 643] width 118 height 28
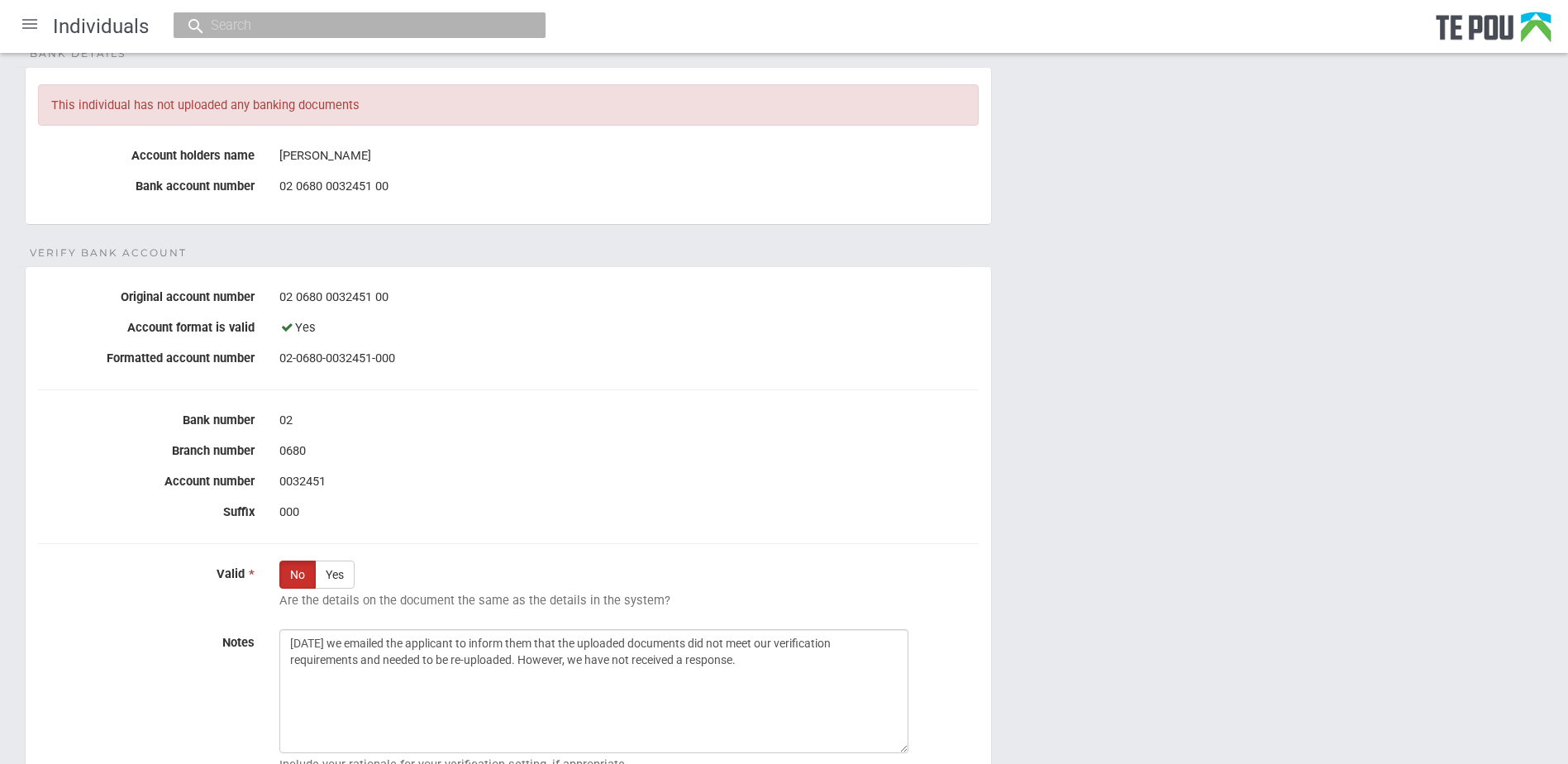
scroll to position [335, 0]
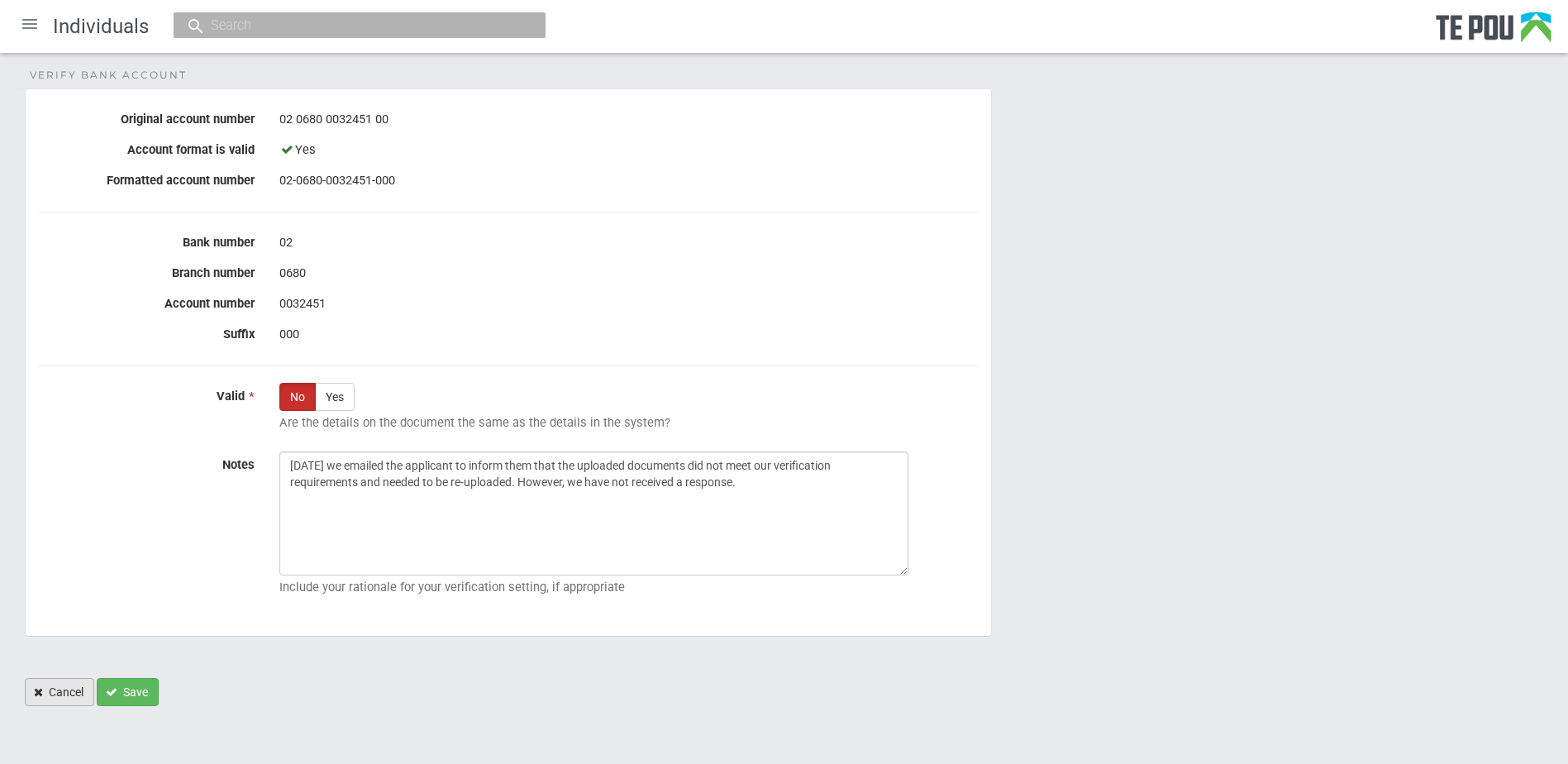
click at [54, 692] on link "Cancel" at bounding box center [59, 692] width 70 height 28
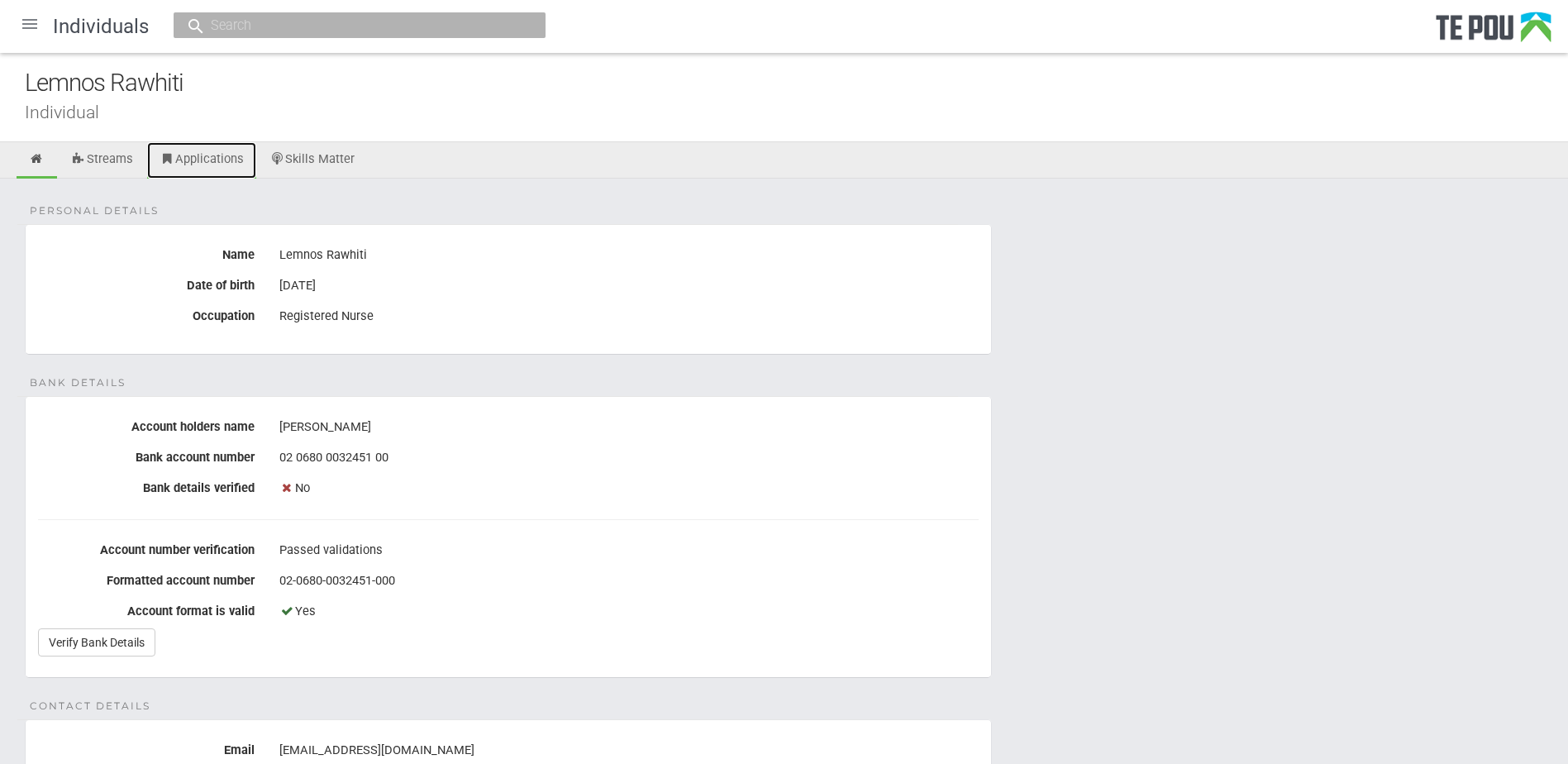
click at [186, 162] on link "Applications" at bounding box center [201, 160] width 109 height 37
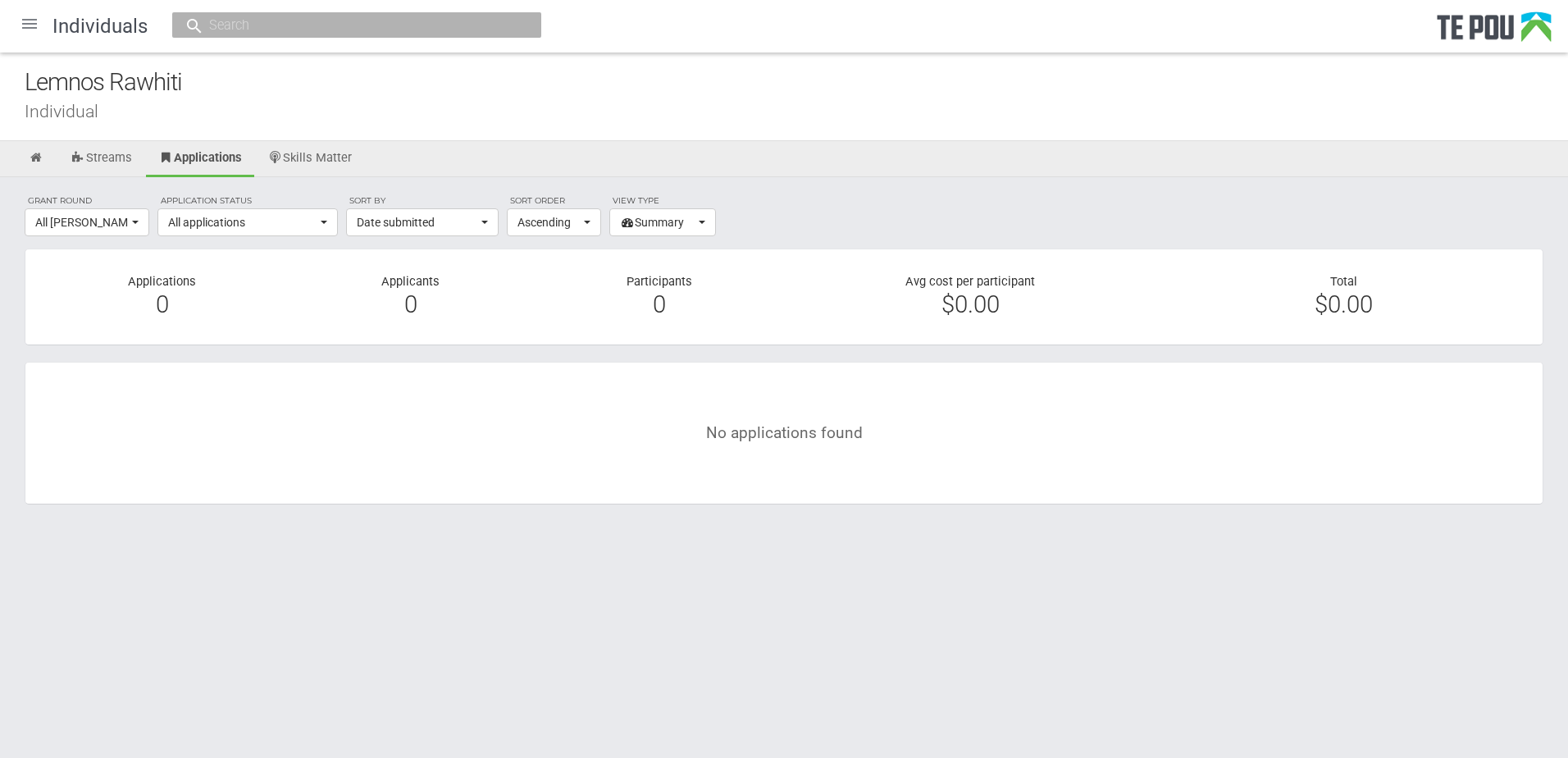
click at [31, 161] on icon at bounding box center [36, 158] width 16 height 12
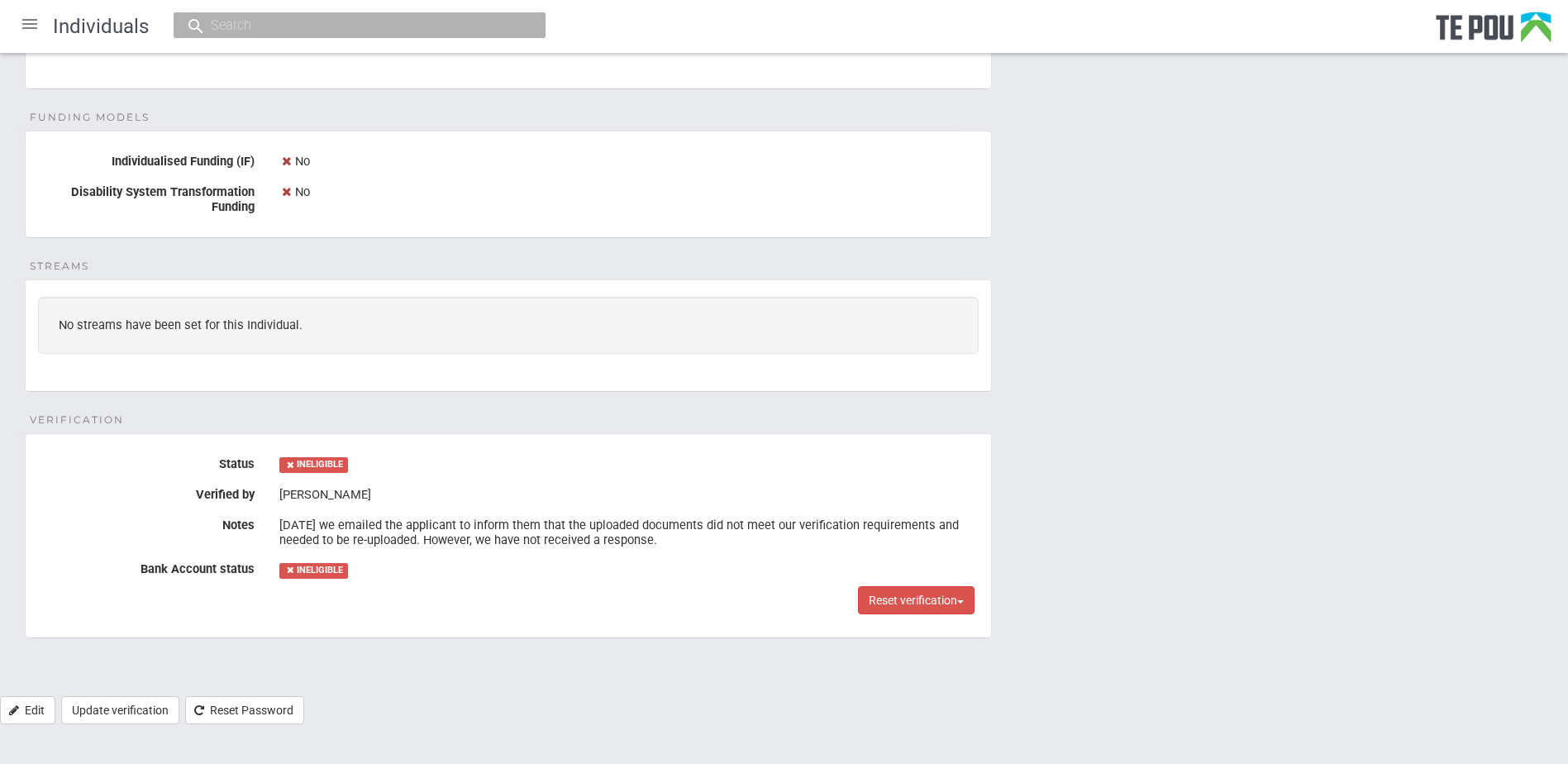
scroll to position [928, 0]
click at [150, 713] on link "Update verification" at bounding box center [120, 708] width 119 height 28
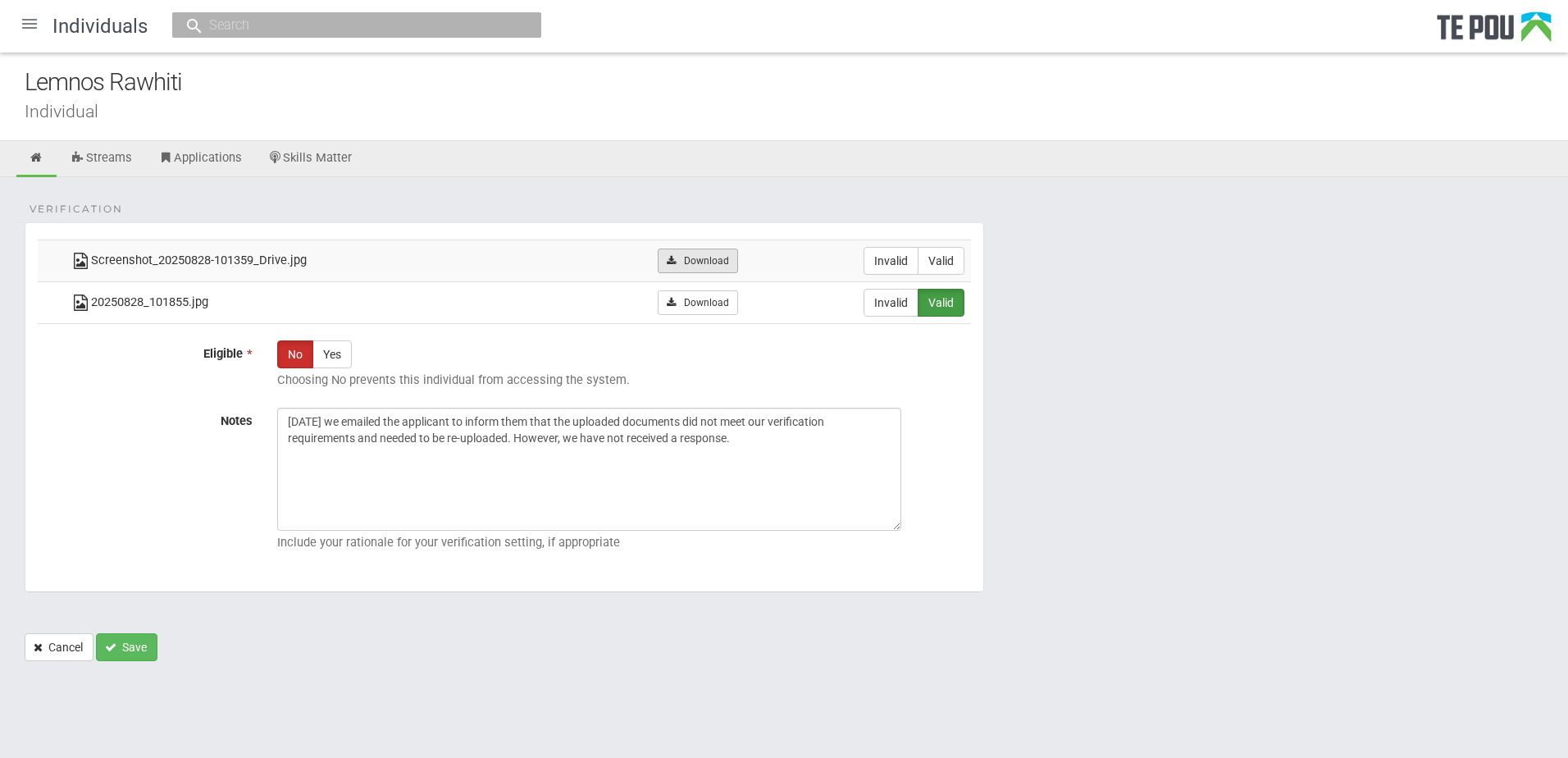
click at [695, 260] on link "Download" at bounding box center [697, 260] width 79 height 24
click at [1108, 75] on div "Lemnos Rawhiti" at bounding box center [796, 82] width 1544 height 35
click at [66, 652] on link "Cancel" at bounding box center [59, 647] width 69 height 28
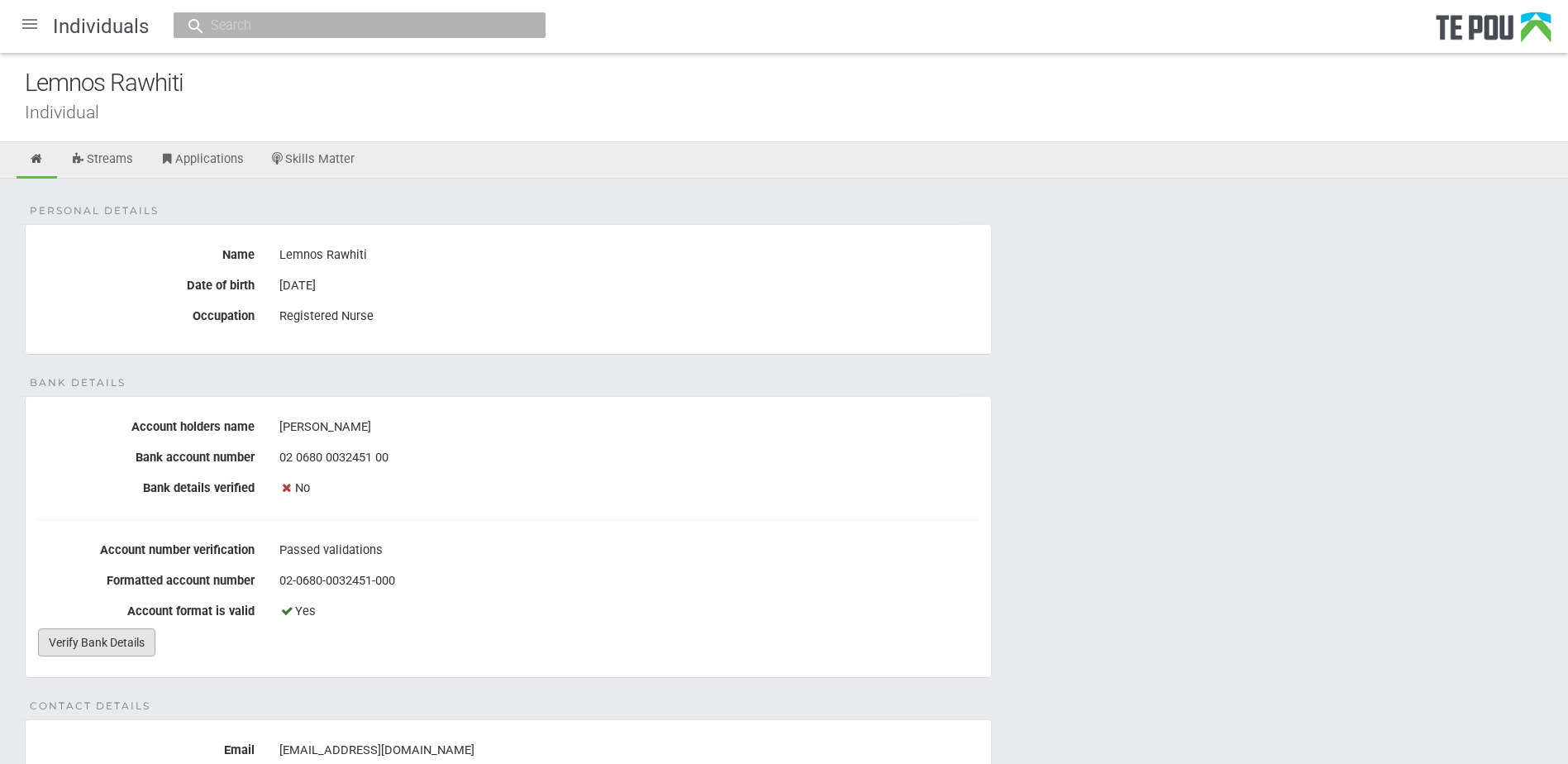
click at [131, 641] on link "Verify Bank Details" at bounding box center [96, 643] width 118 height 28
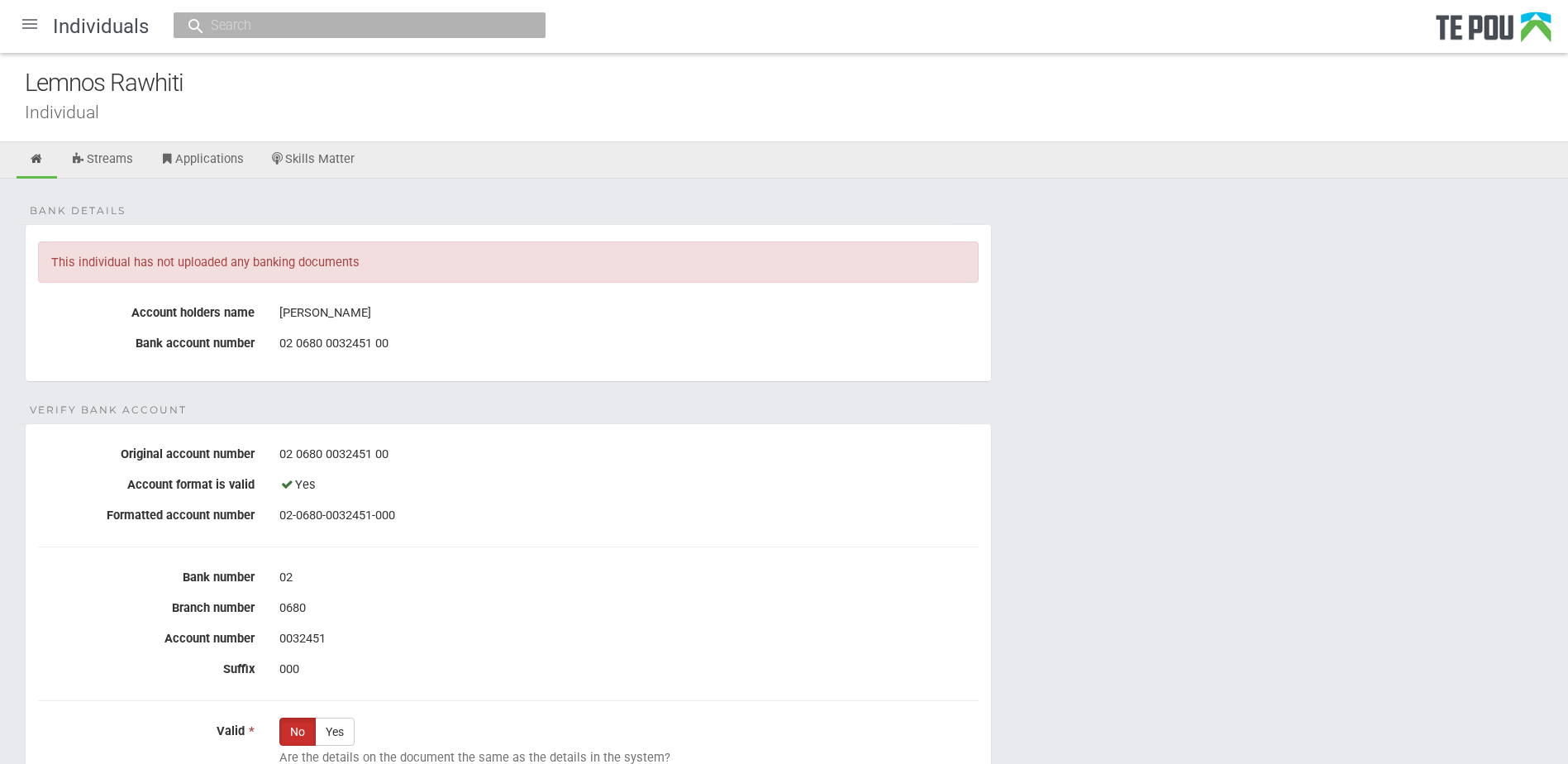
scroll to position [335, 0]
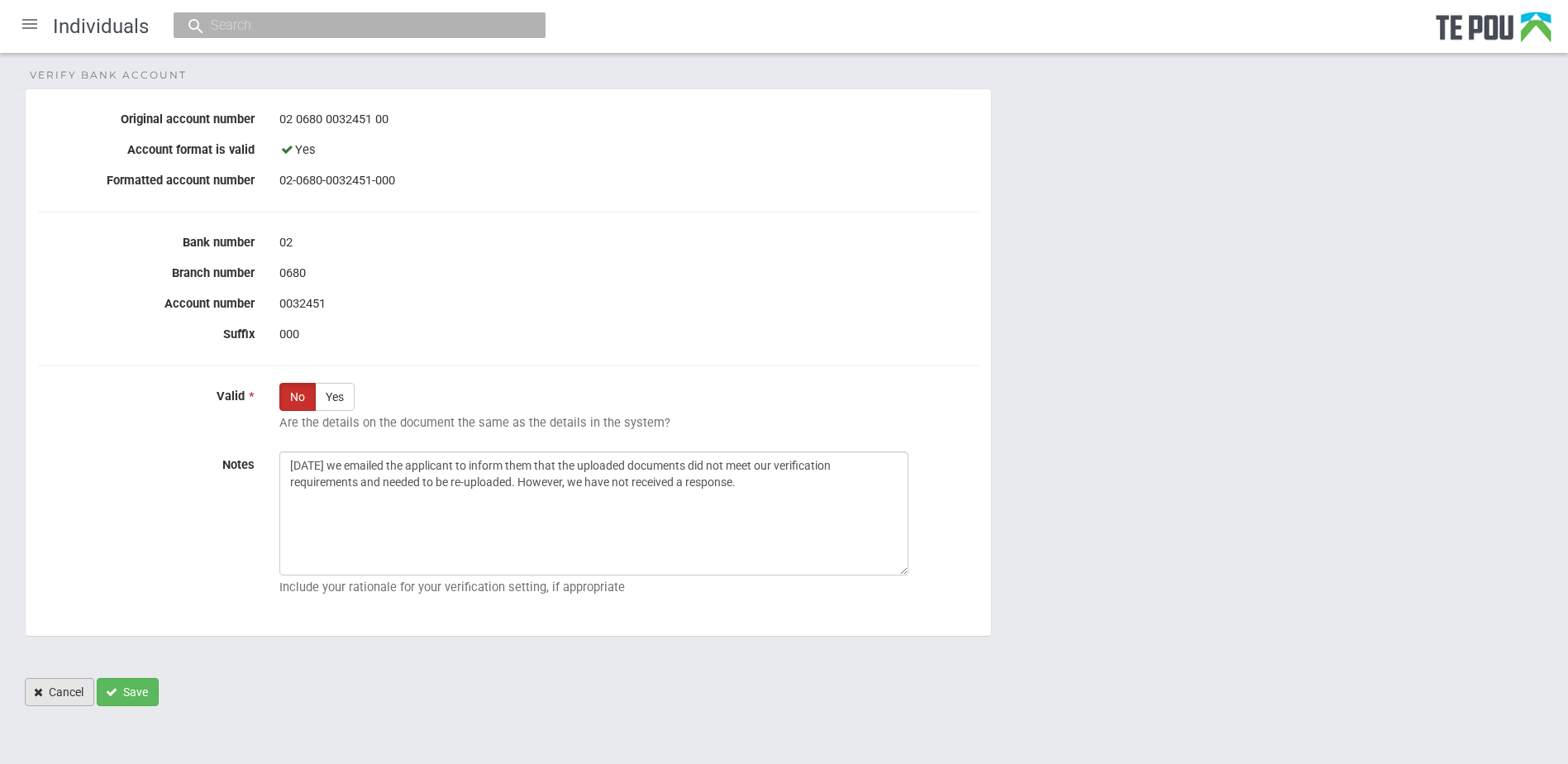
click at [49, 699] on link "Cancel" at bounding box center [59, 692] width 70 height 28
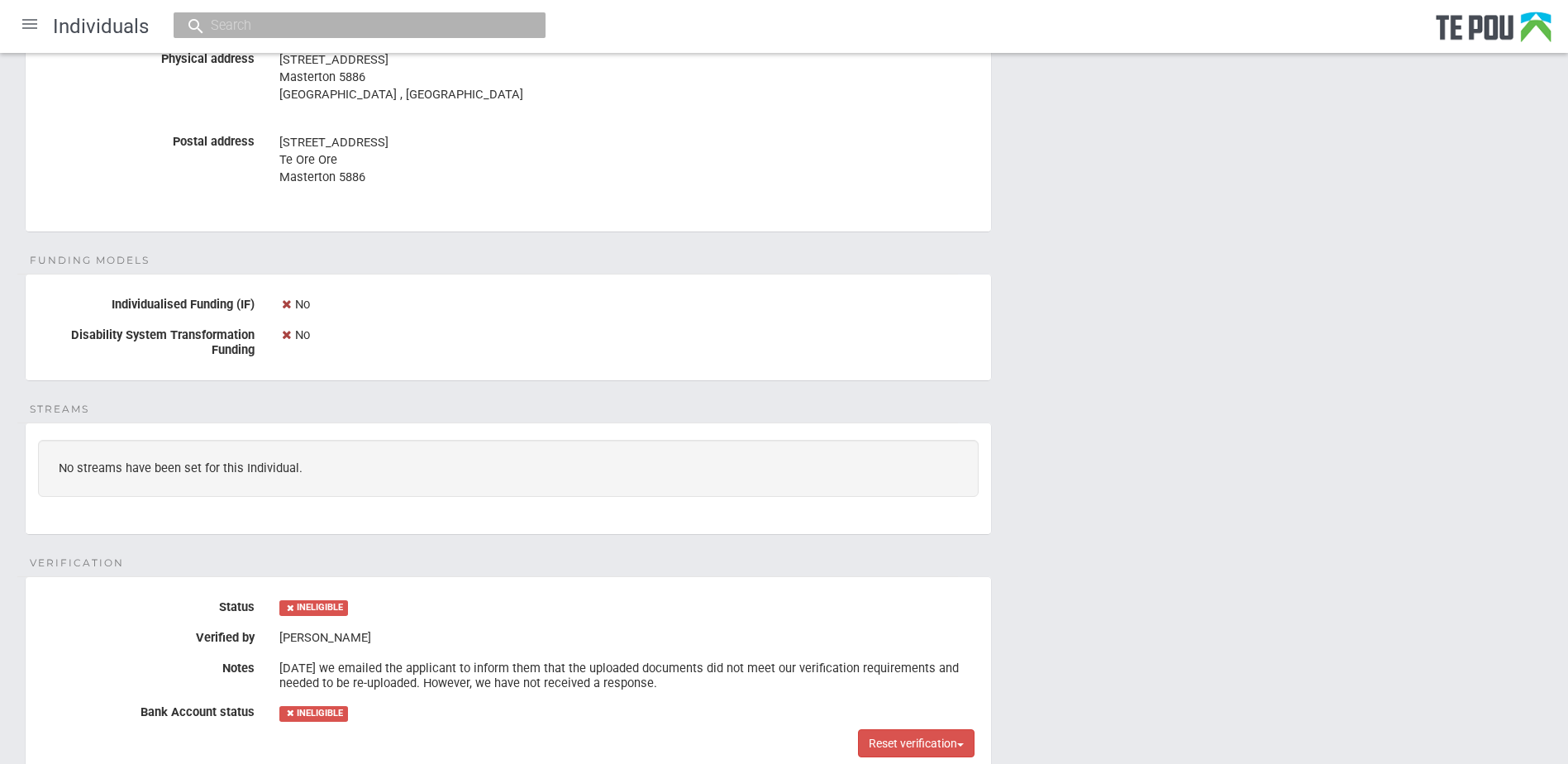
scroll to position [928, 0]
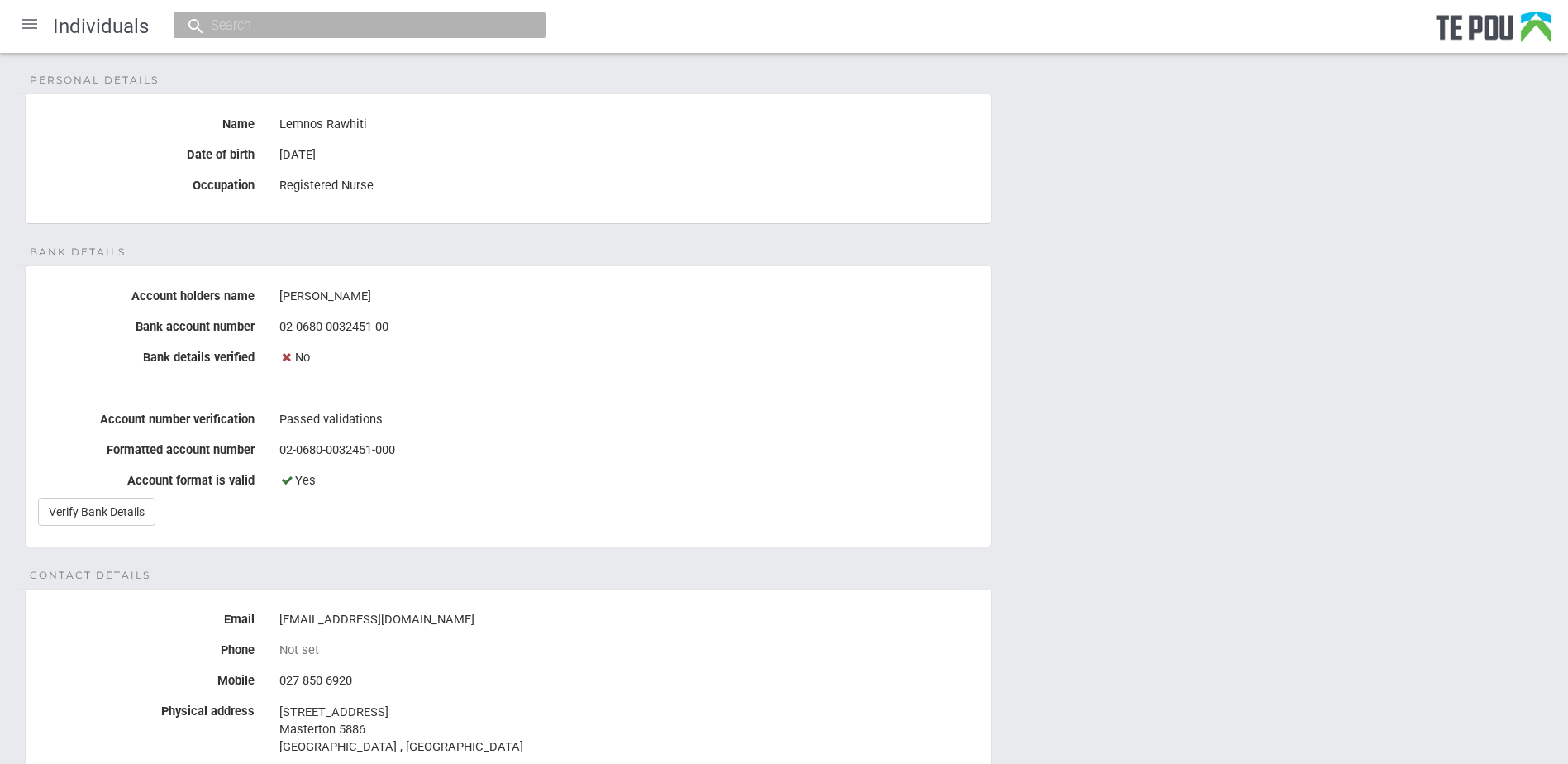
scroll to position [0, 0]
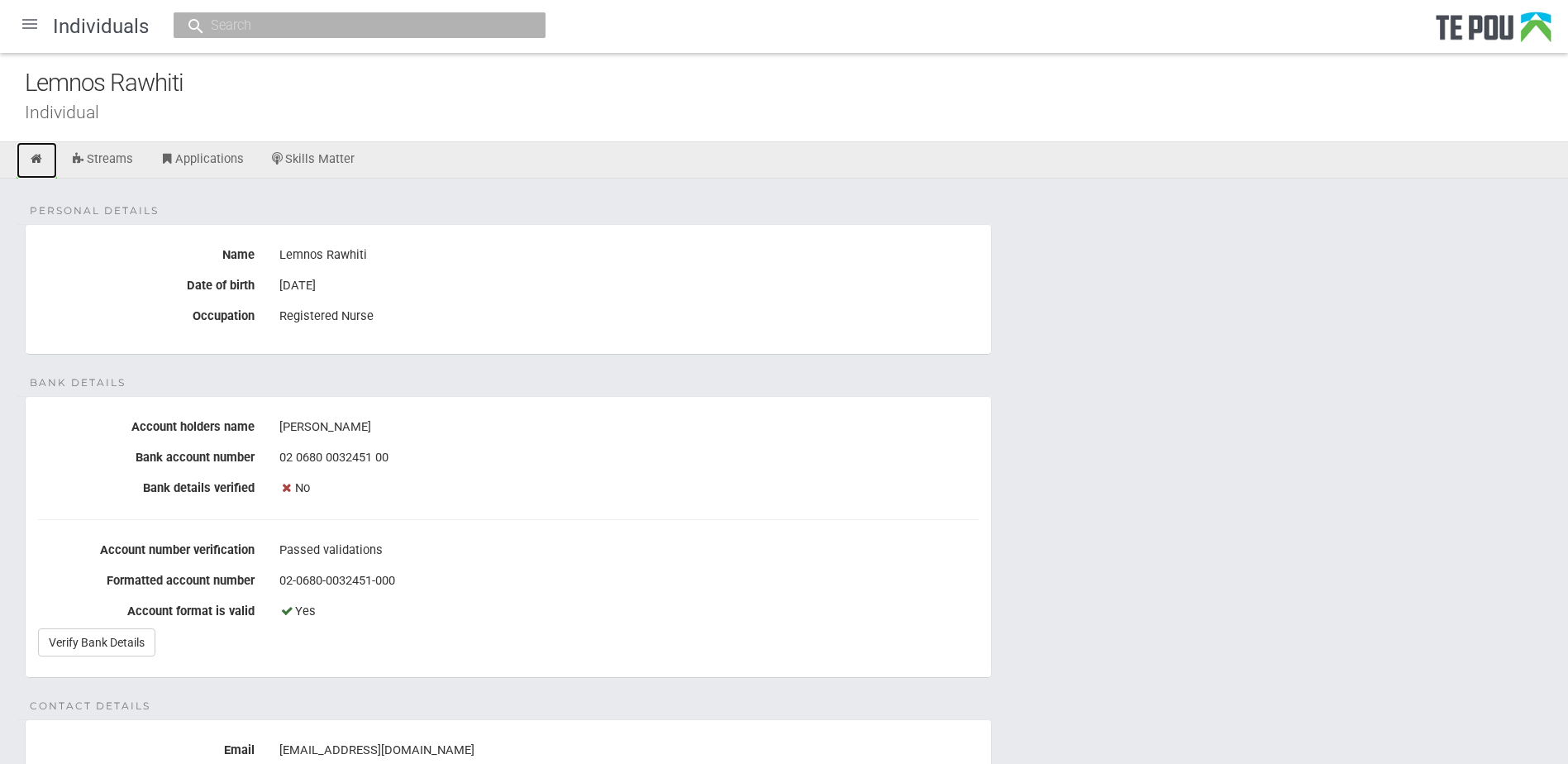
click at [32, 155] on icon at bounding box center [37, 159] width 16 height 12
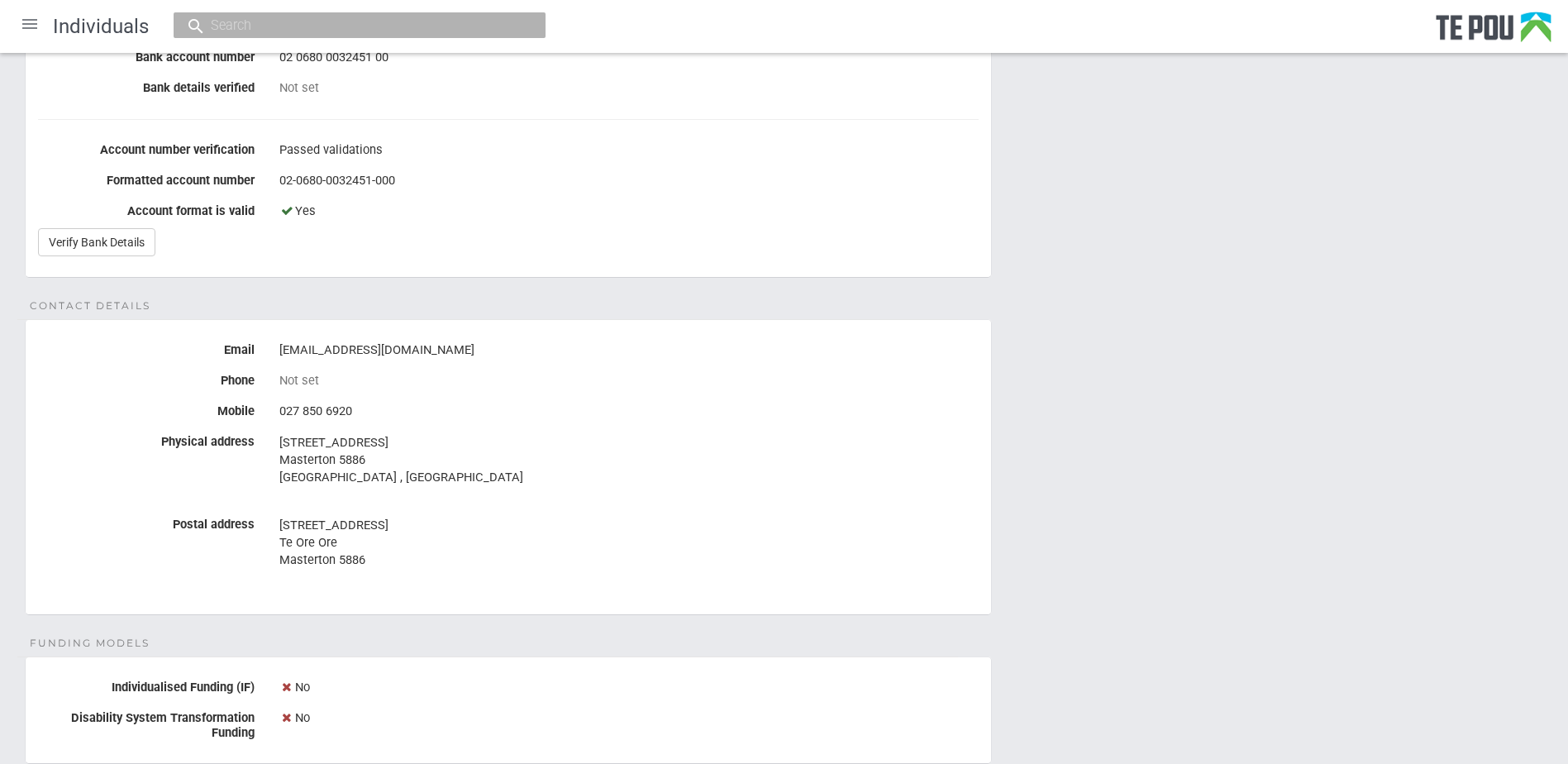
scroll to position [496, 0]
